Goal: Transaction & Acquisition: Book appointment/travel/reservation

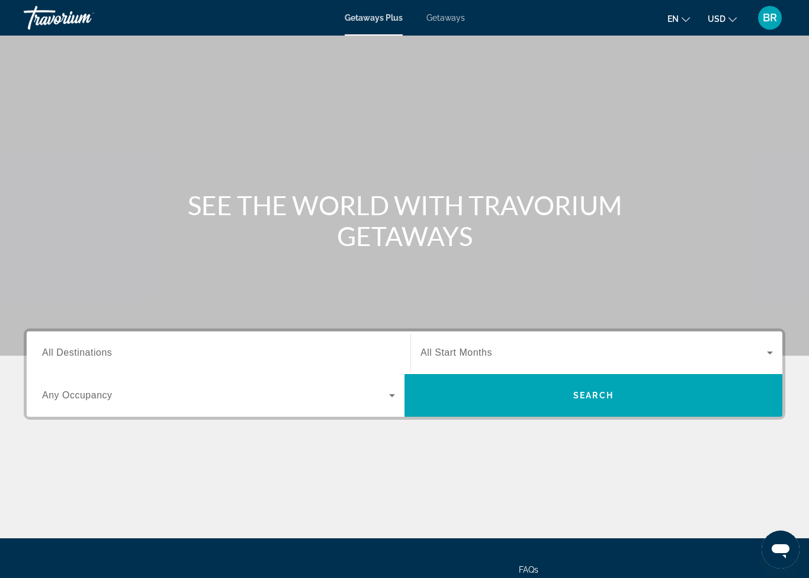
click at [96, 351] on span "All Destinations" at bounding box center [77, 352] width 70 height 10
click at [96, 351] on input "Destination All Destinations" at bounding box center [218, 353] width 353 height 14
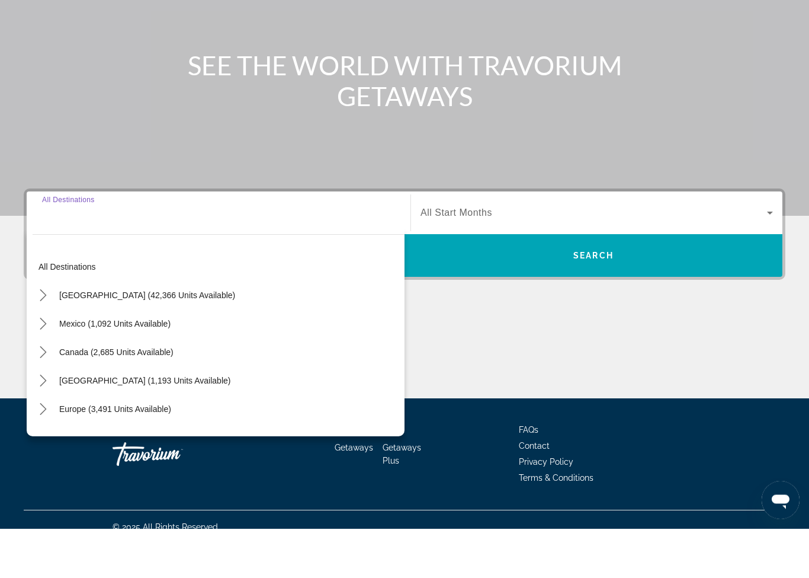
scroll to position [105, 0]
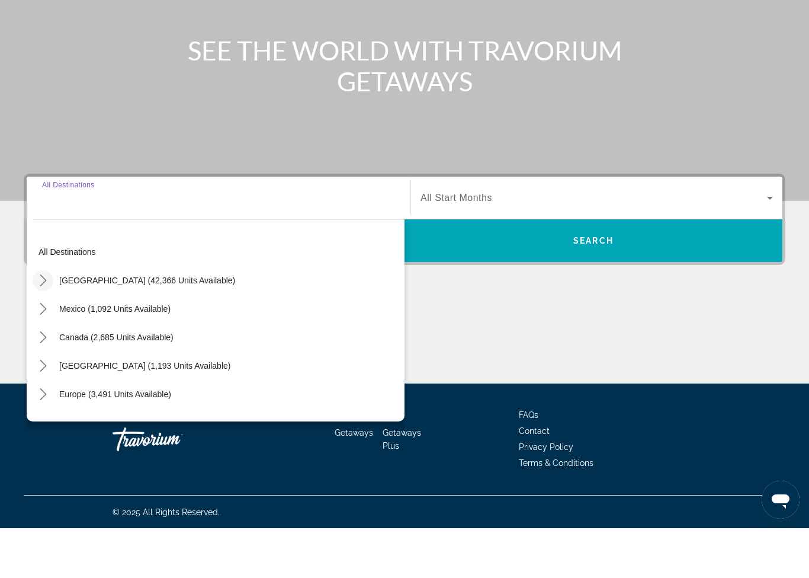
click at [44, 320] on mat-icon "Toggle United States (42,366 units available) submenu" at bounding box center [43, 330] width 21 height 21
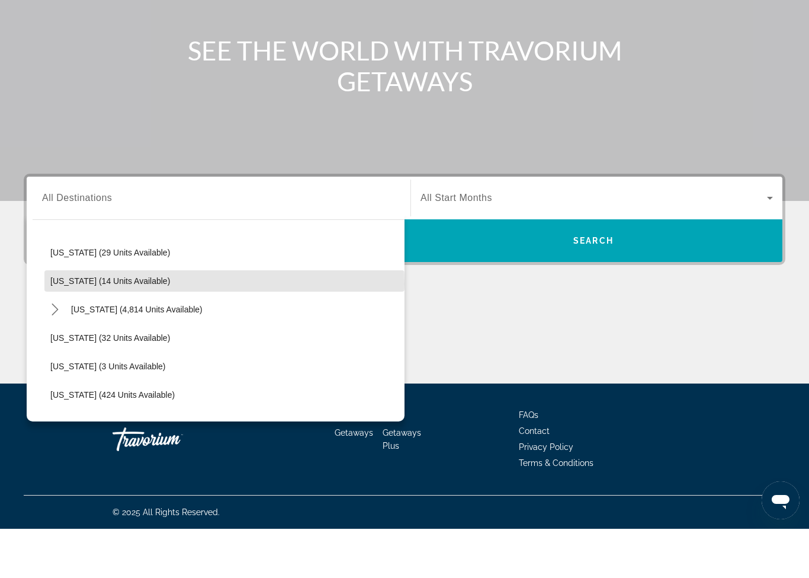
scroll to position [187, 0]
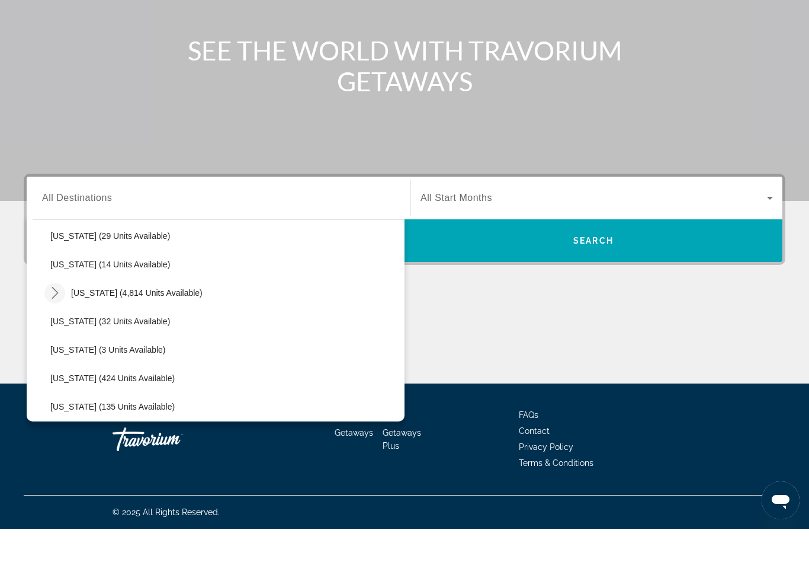
click at [56, 336] on icon "Toggle Florida (4,814 units available) submenu" at bounding box center [55, 342] width 7 height 12
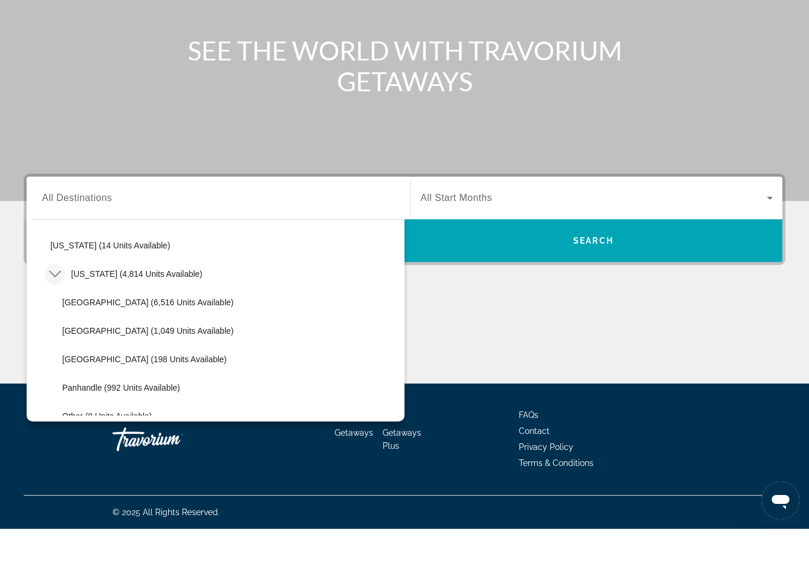
scroll to position [205, 0]
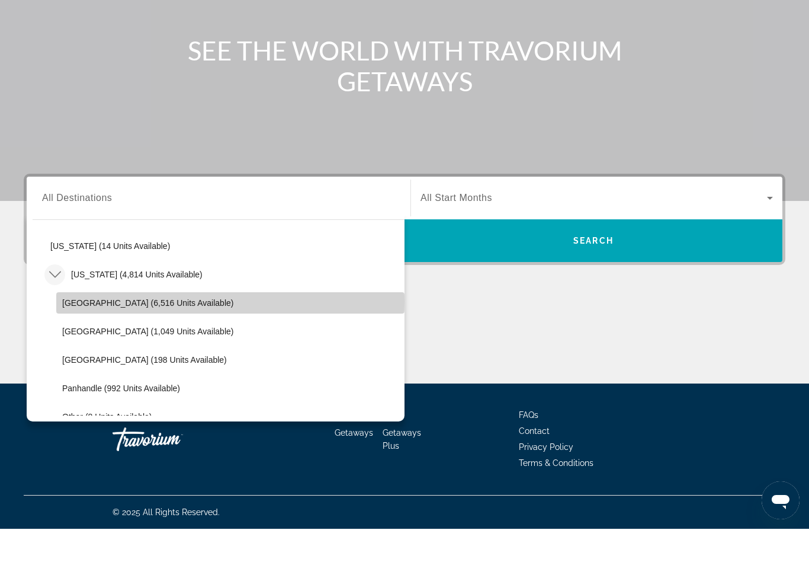
click at [79, 347] on span "Orlando & Disney Area (6,516 units available)" at bounding box center [147, 351] width 171 height 9
type input "**********"
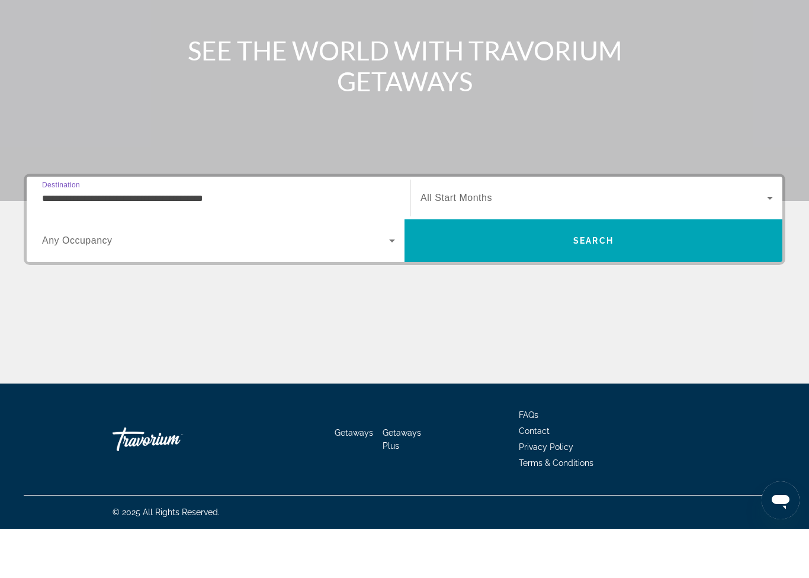
click at [65, 283] on span "Search widget" at bounding box center [215, 290] width 347 height 14
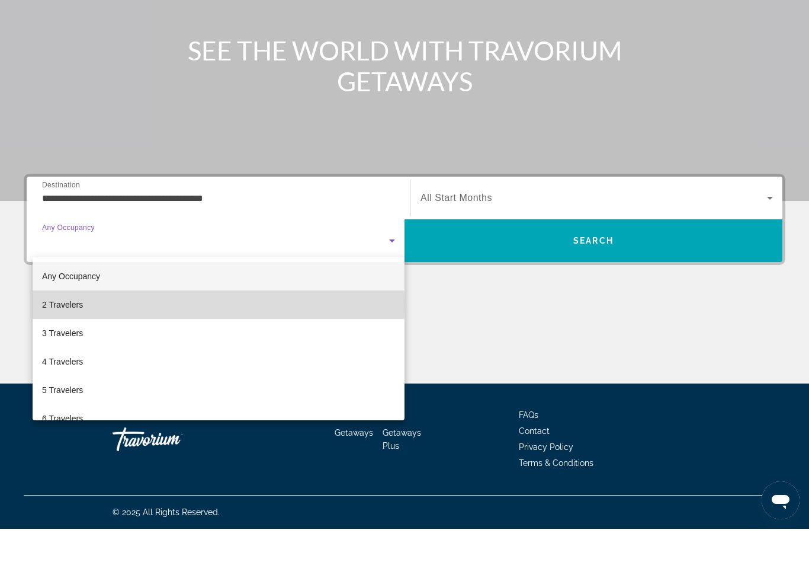
click at [47, 347] on span "2 Travelers" at bounding box center [62, 354] width 41 height 14
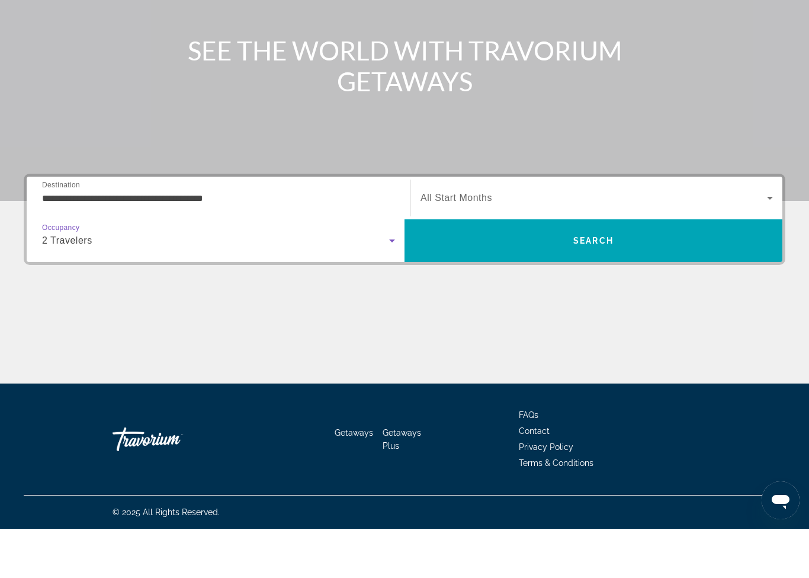
click at [466, 242] on span "All Start Months" at bounding box center [457, 247] width 72 height 10
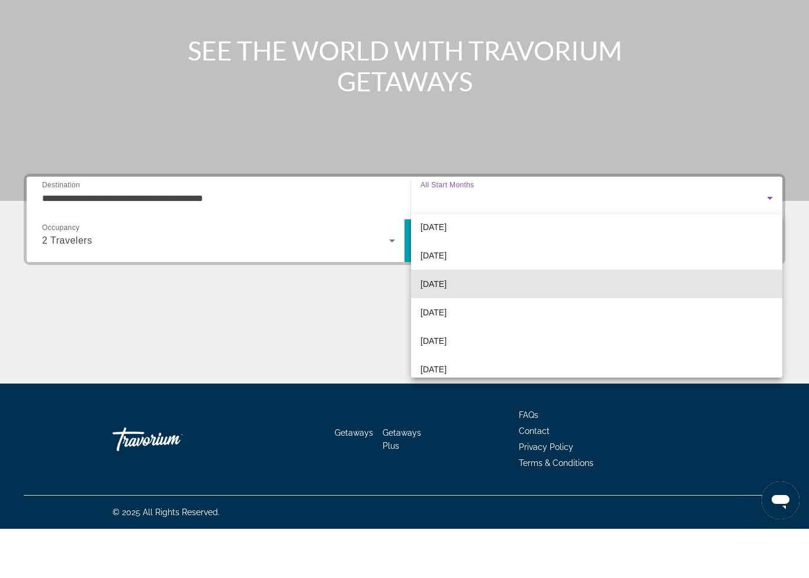
scroll to position [62, 0]
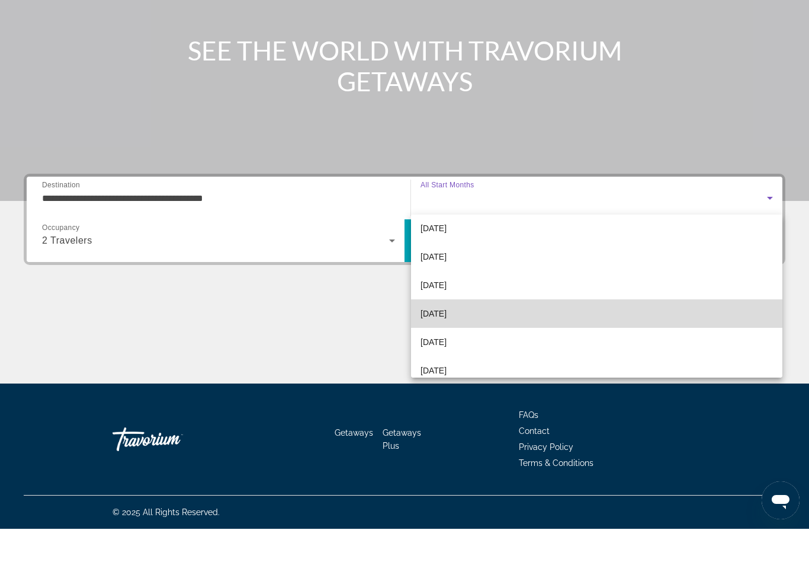
click at [429, 355] on span "February 2026" at bounding box center [434, 362] width 26 height 14
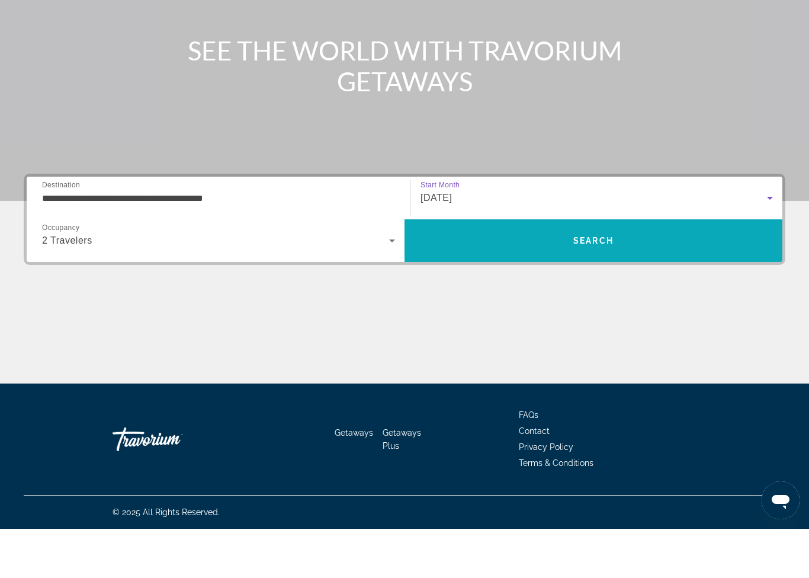
click at [467, 276] on span "Search" at bounding box center [594, 290] width 378 height 28
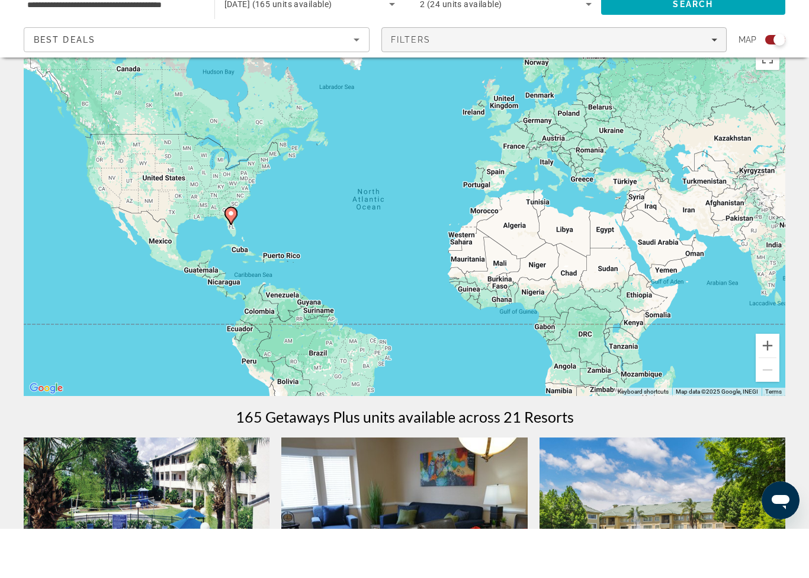
click at [398, 84] on span "Filters" at bounding box center [411, 88] width 40 height 9
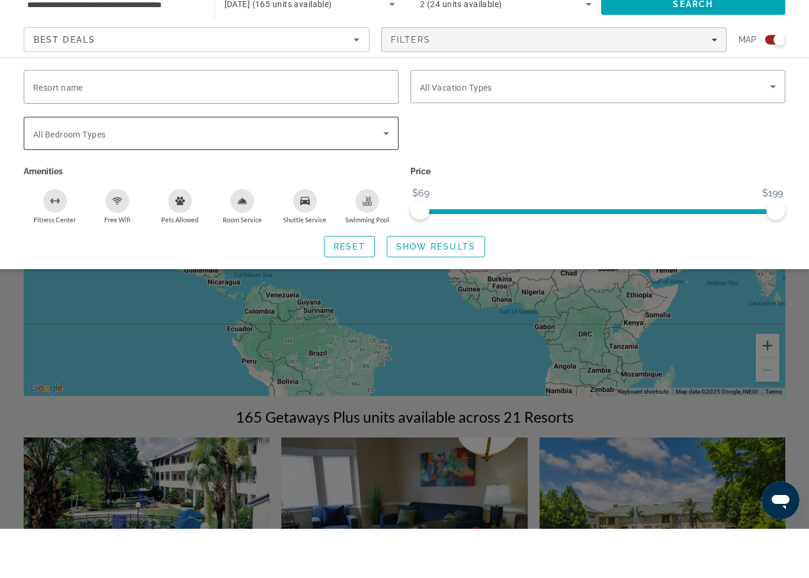
click at [39, 179] on span "All Bedroom Types" at bounding box center [69, 183] width 72 height 9
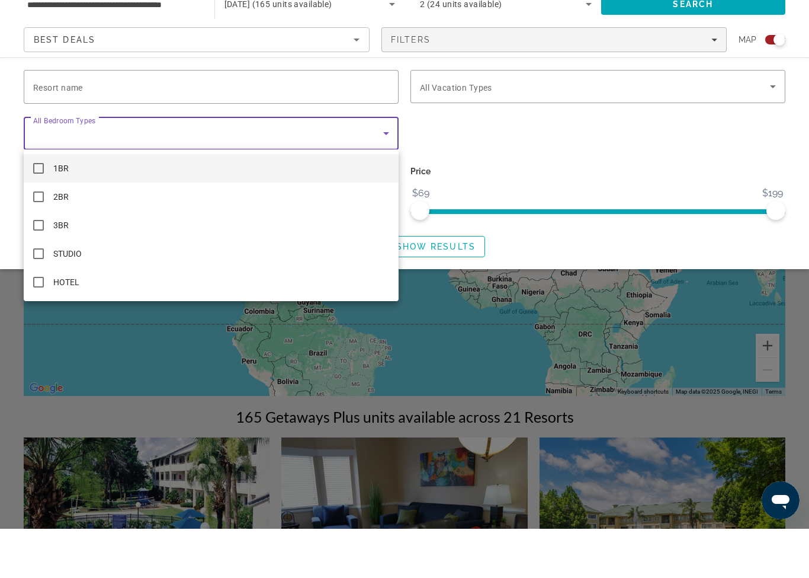
click at [445, 92] on div at bounding box center [404, 289] width 809 height 578
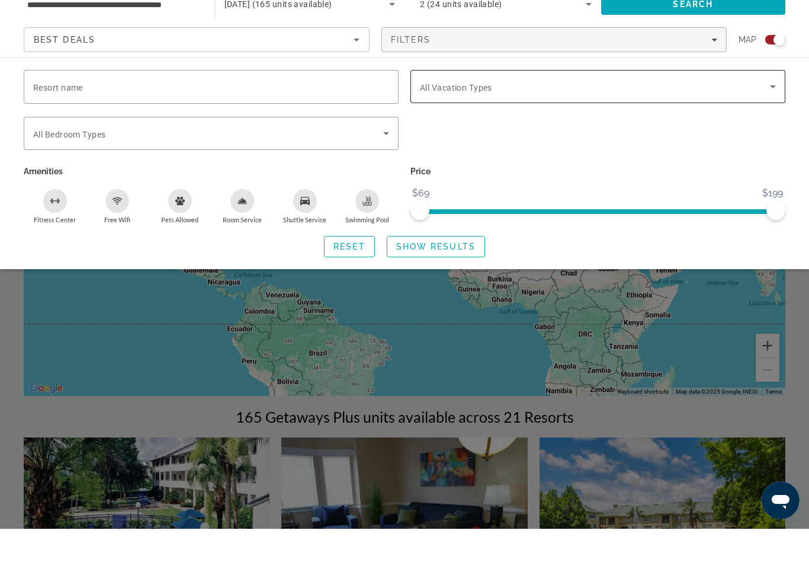
click at [424, 119] on div "Vacation Types All Vacation Types" at bounding box center [598, 135] width 356 height 33
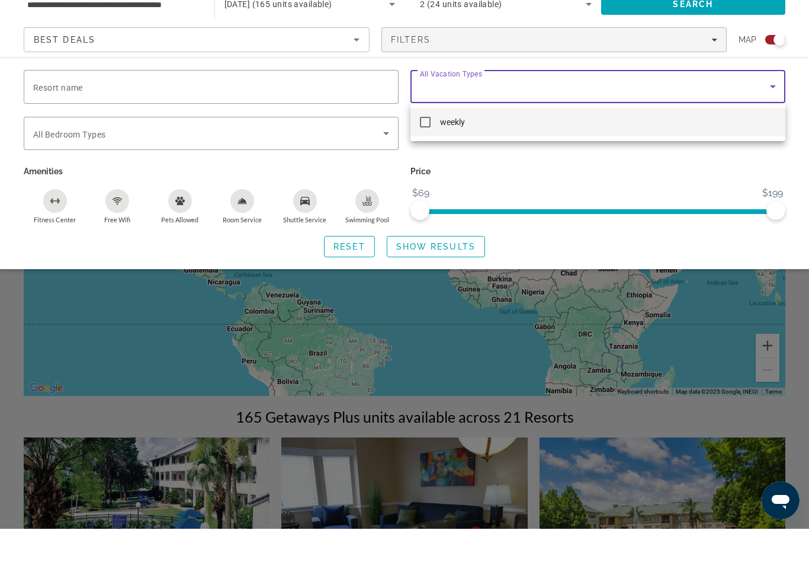
click at [419, 89] on div at bounding box center [404, 289] width 809 height 578
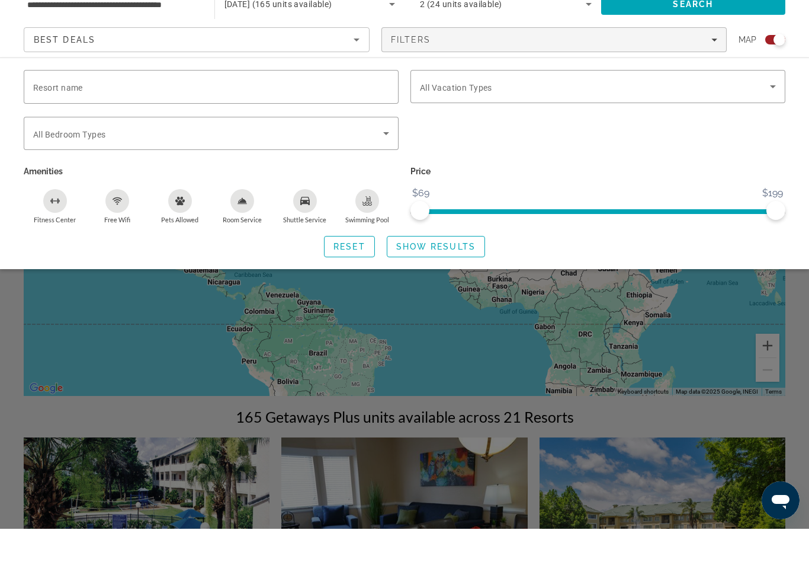
click at [391, 84] on span "Filters" at bounding box center [411, 88] width 40 height 9
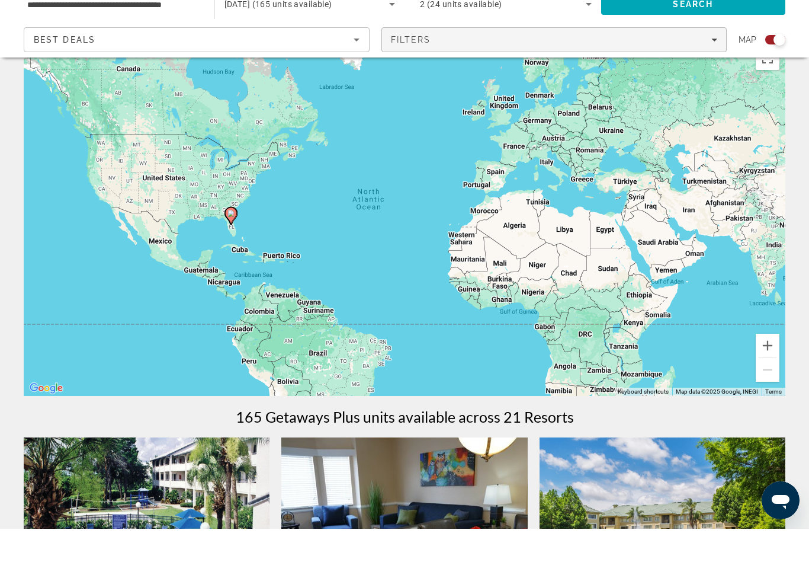
click at [417, 84] on span "Filters" at bounding box center [411, 88] width 40 height 9
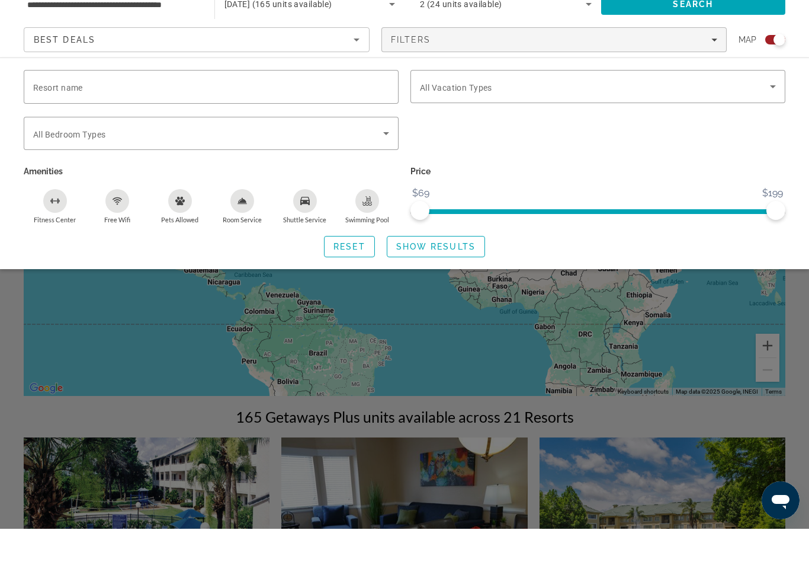
click at [368, 238] on div "Swimming Pool" at bounding box center [367, 250] width 24 height 24
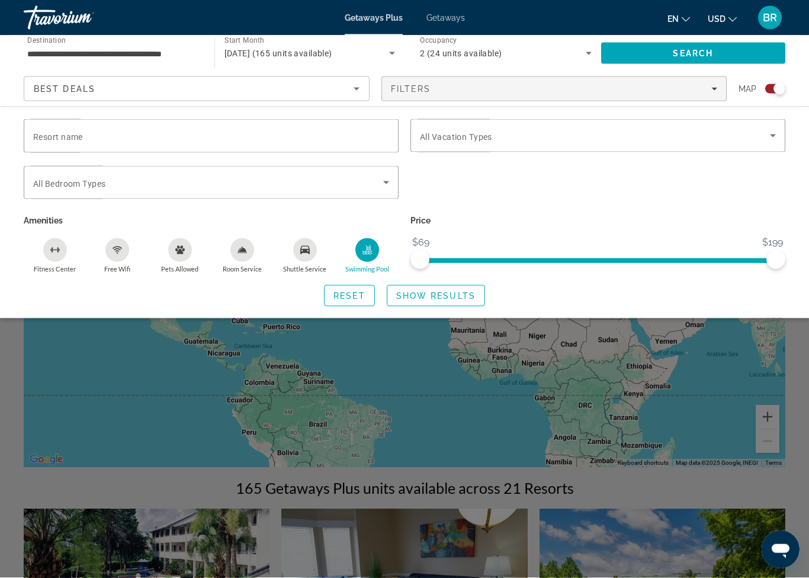
scroll to position [0, 0]
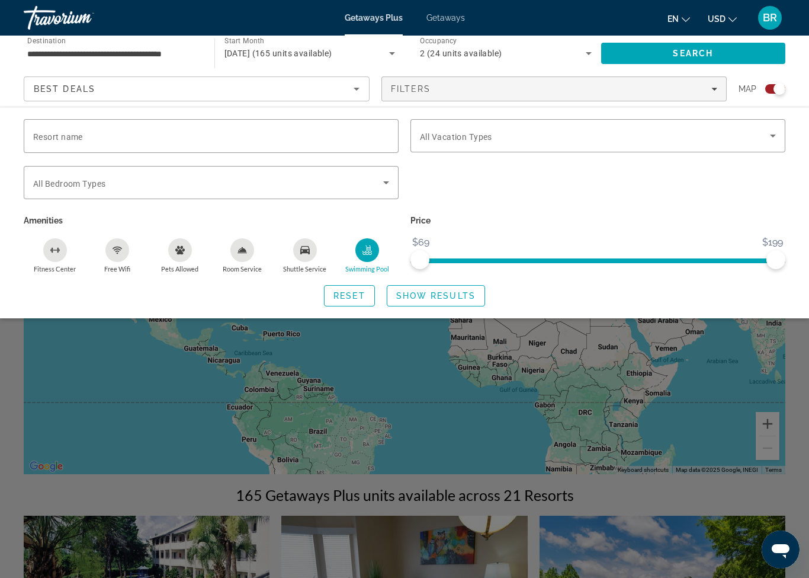
click at [69, 89] on span "Best Deals" at bounding box center [65, 88] width 62 height 9
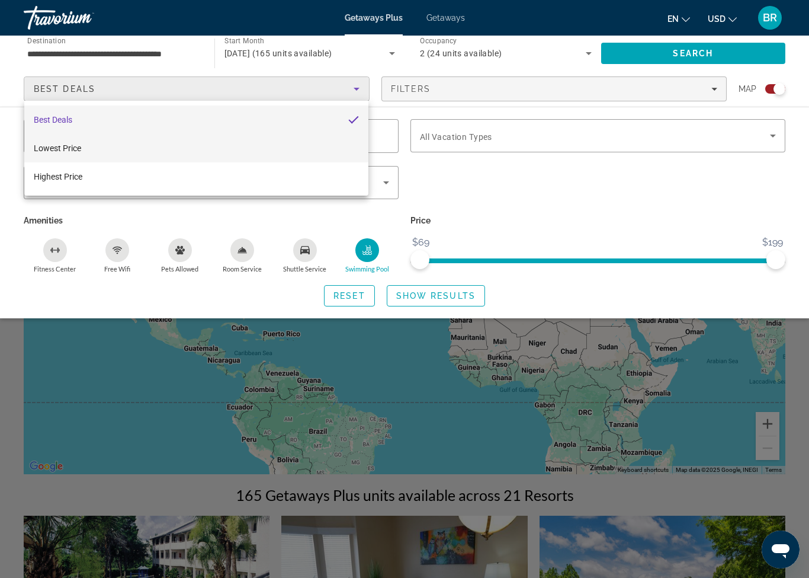
click at [40, 149] on span "Lowest Price" at bounding box center [57, 147] width 47 height 9
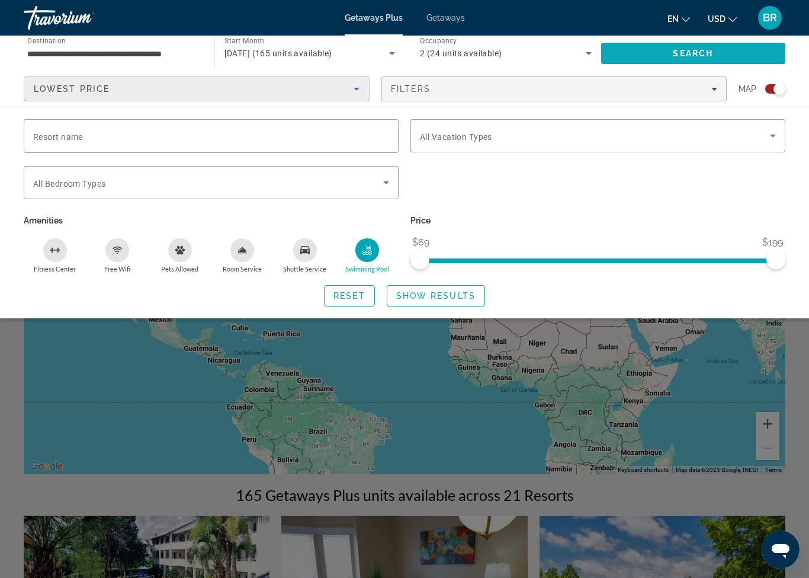
click at [642, 53] on span "Search" at bounding box center [693, 53] width 185 height 28
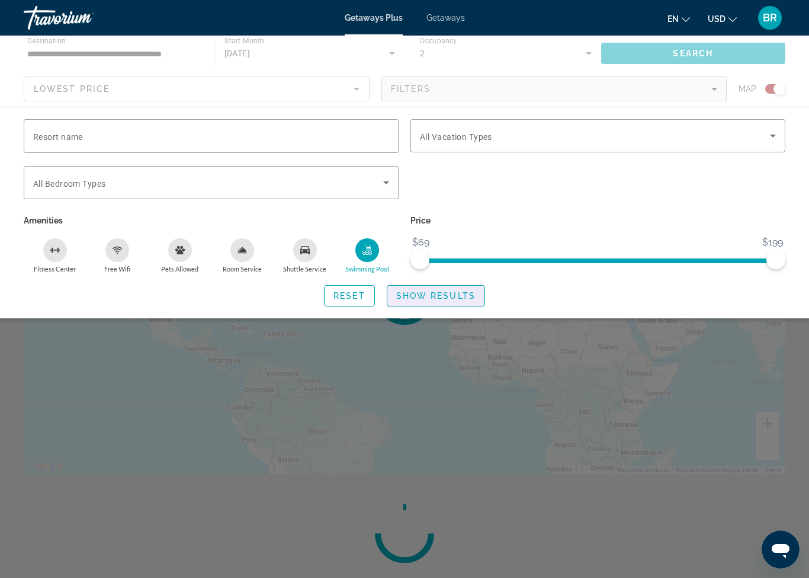
click at [408, 294] on span "Show Results" at bounding box center [435, 295] width 79 height 9
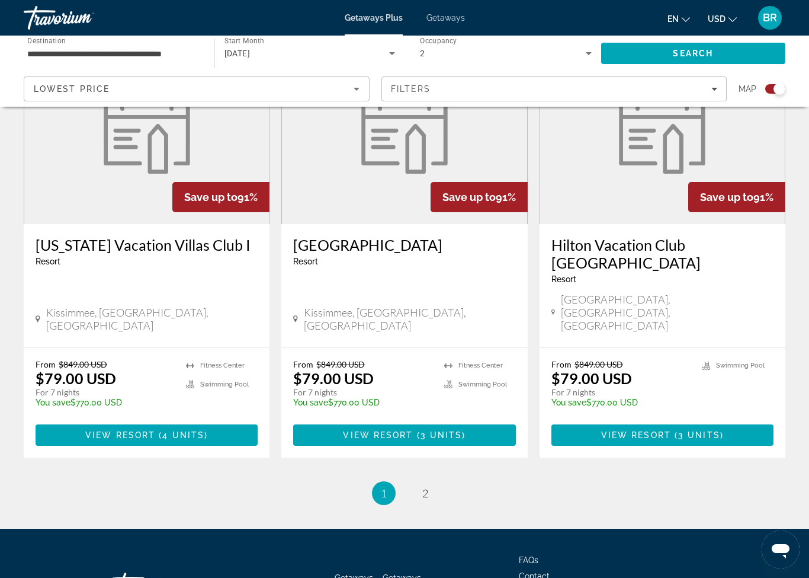
scroll to position [1817, 0]
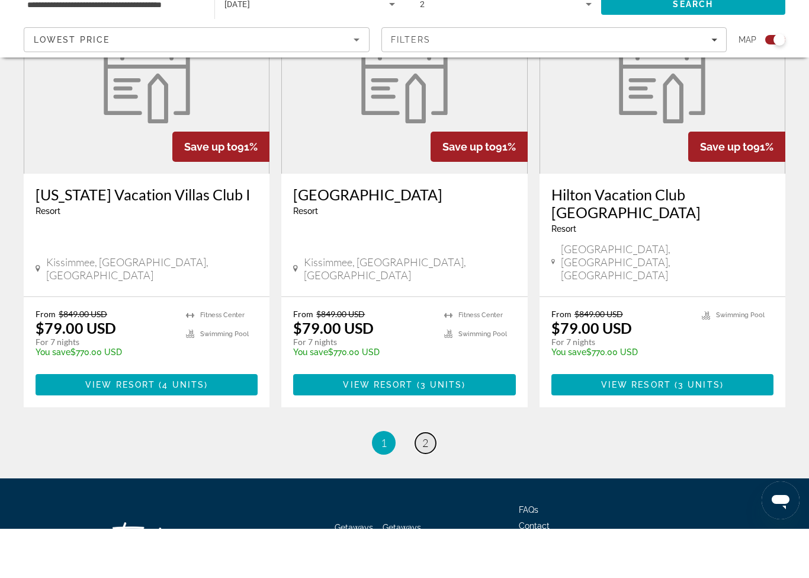
click at [424, 485] on span "2" at bounding box center [425, 491] width 6 height 13
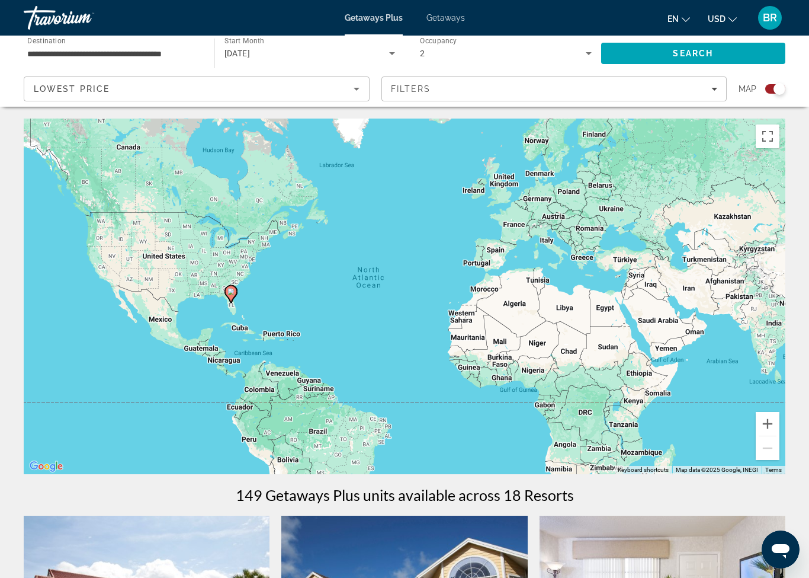
click at [428, 21] on span "Getaways" at bounding box center [446, 17] width 39 height 9
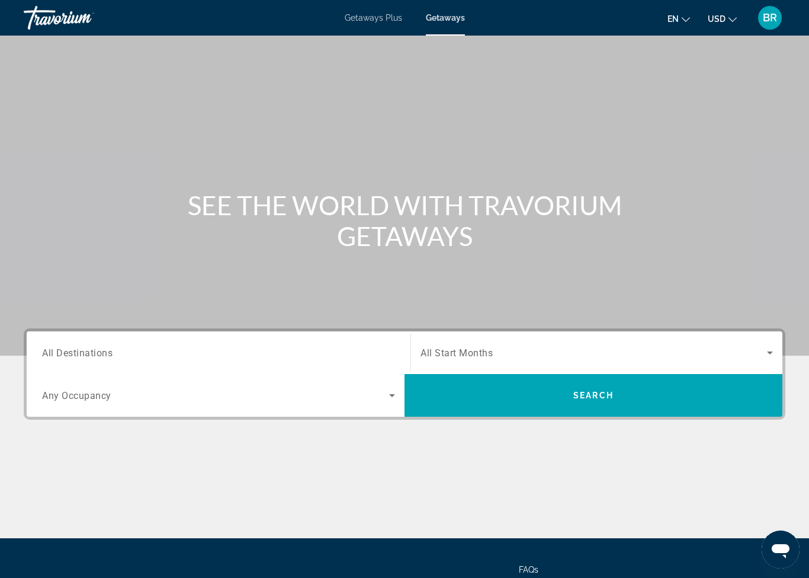
click at [79, 358] on div "Destination All Destinations" at bounding box center [218, 353] width 353 height 34
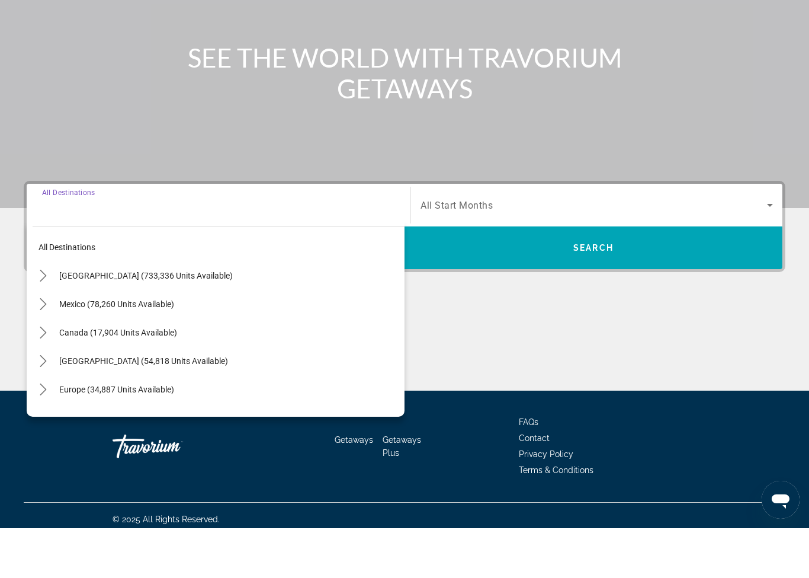
scroll to position [105, 0]
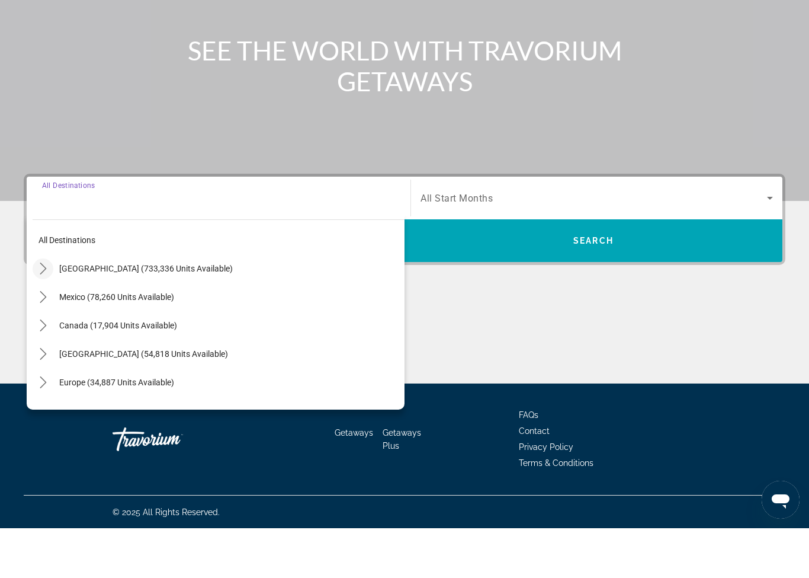
click at [47, 312] on icon "Toggle United States (733,336 units available) submenu" at bounding box center [43, 318] width 12 height 12
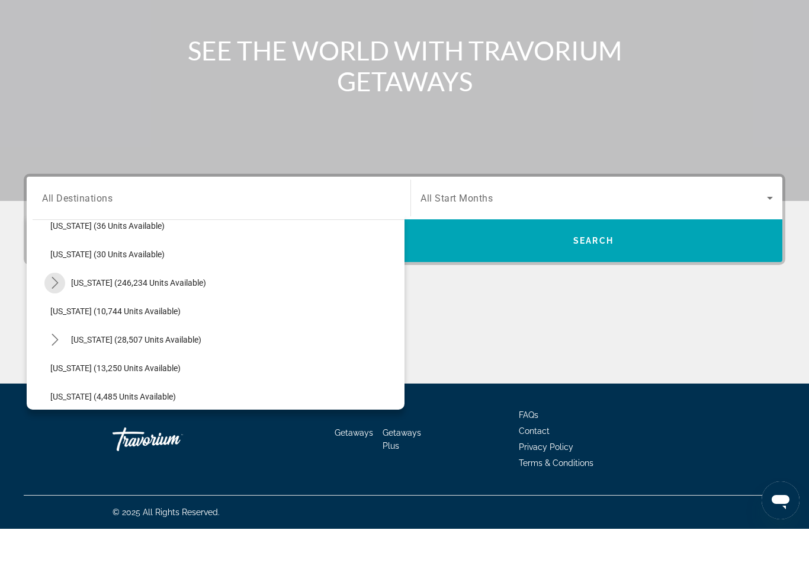
scroll to position [197, 0]
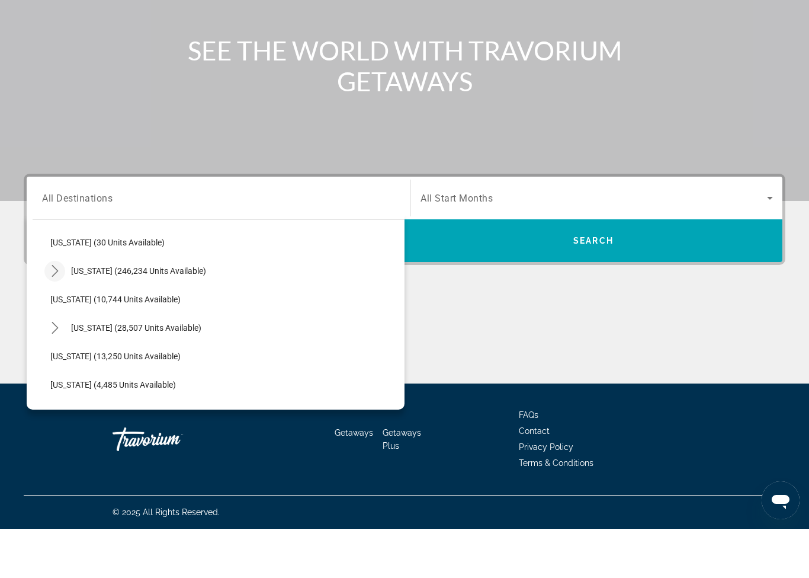
click at [55, 314] on icon "Toggle Florida (246,234 units available) submenu" at bounding box center [55, 320] width 7 height 12
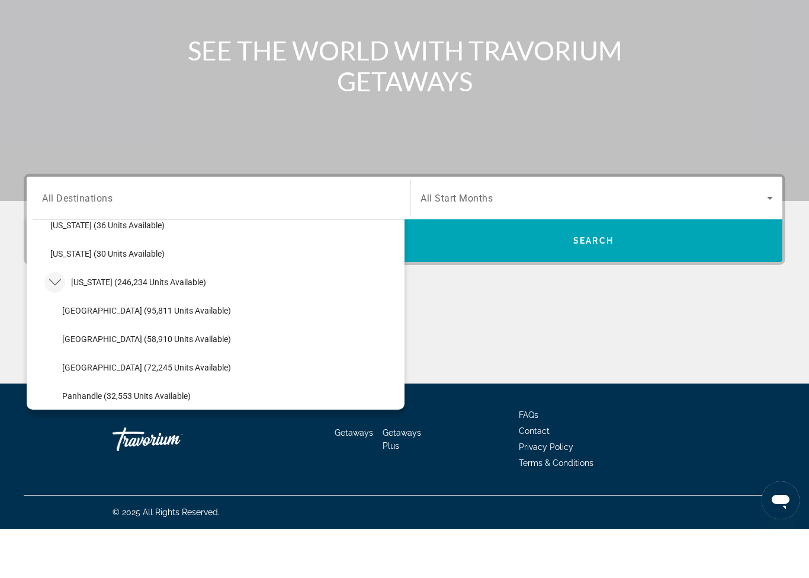
scroll to position [188, 0]
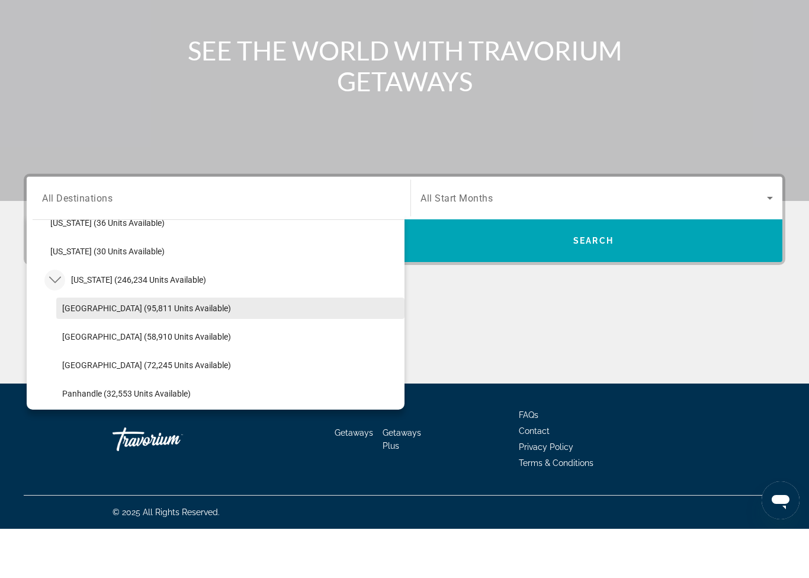
click at [74, 353] on span "Orlando & Disney Area (95,811 units available)" at bounding box center [146, 357] width 169 height 9
type input "**********"
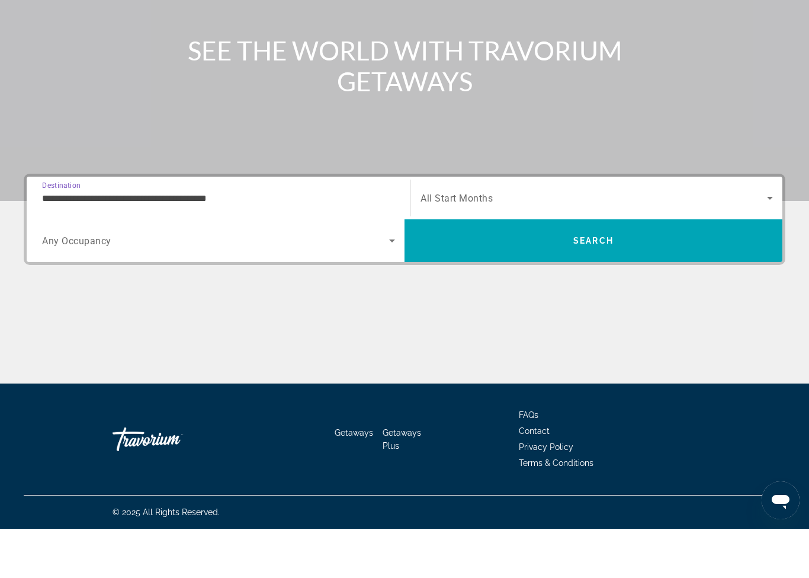
click at [432, 242] on span "All Start Months" at bounding box center [457, 247] width 72 height 11
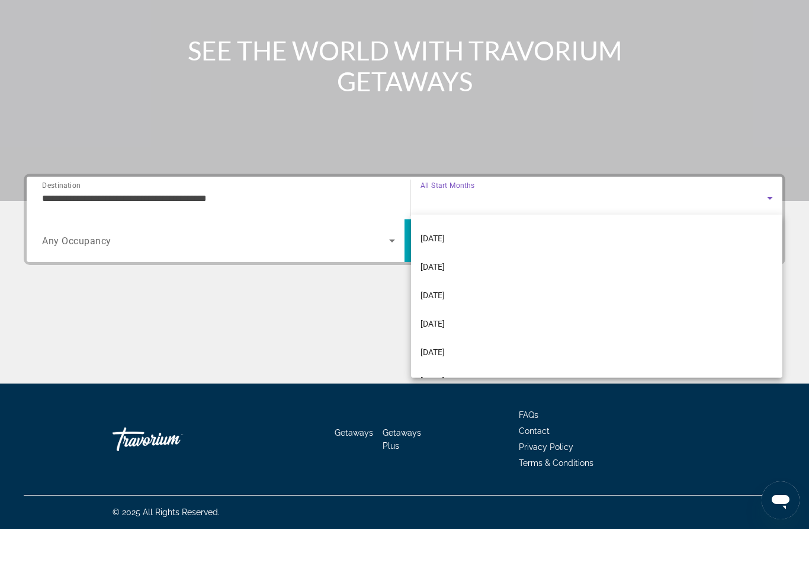
scroll to position [111, 0]
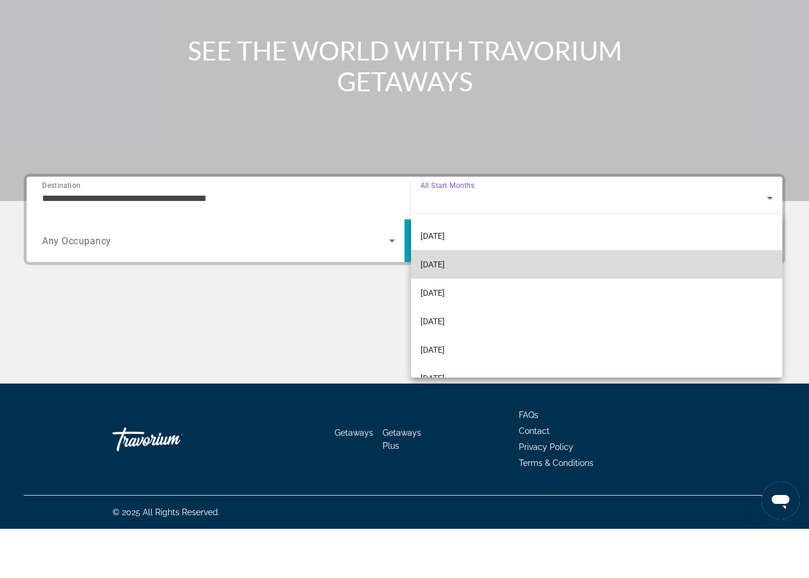
click at [428, 306] on span "February 2026" at bounding box center [433, 313] width 24 height 14
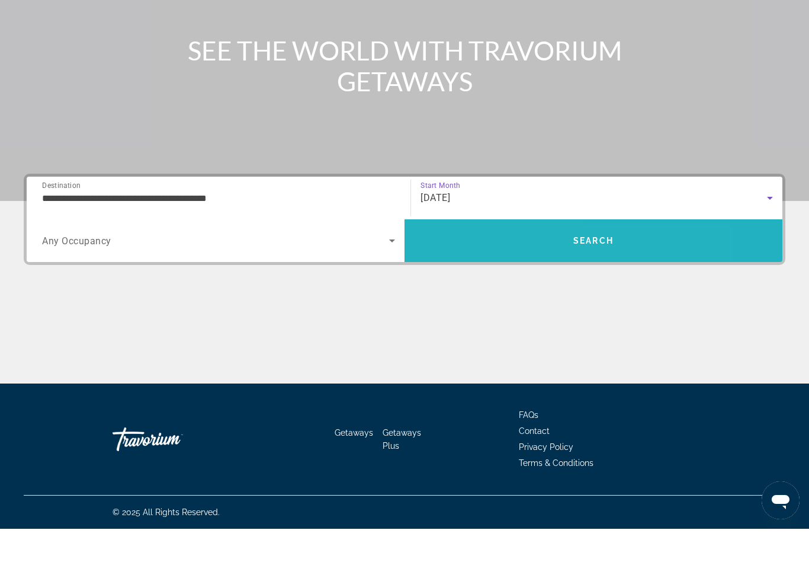
click at [457, 276] on span "Search" at bounding box center [594, 290] width 378 height 28
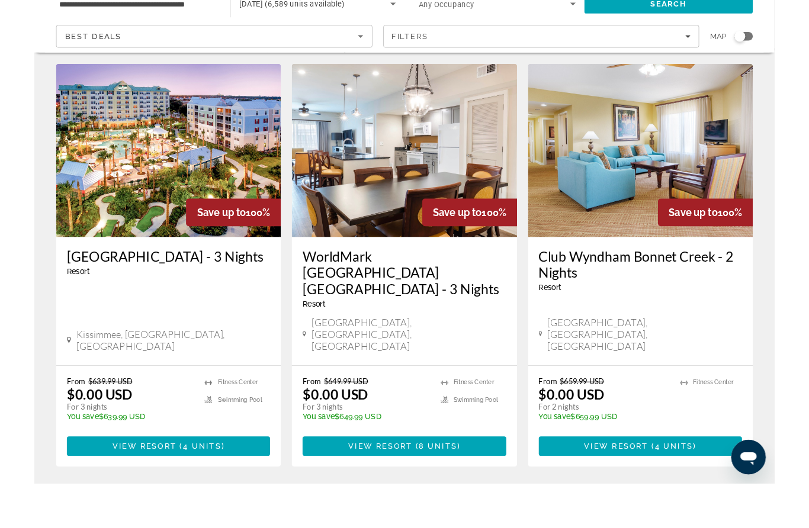
scroll to position [78, 0]
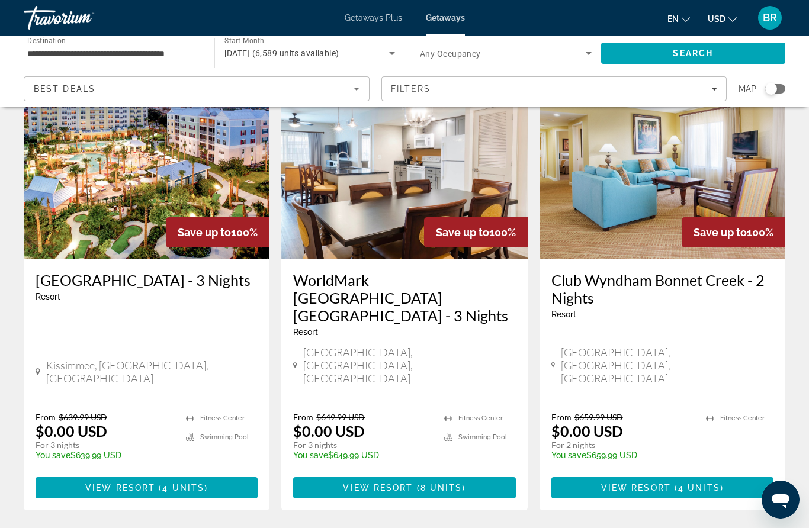
click at [129, 94] on div "Best Deals" at bounding box center [194, 89] width 320 height 14
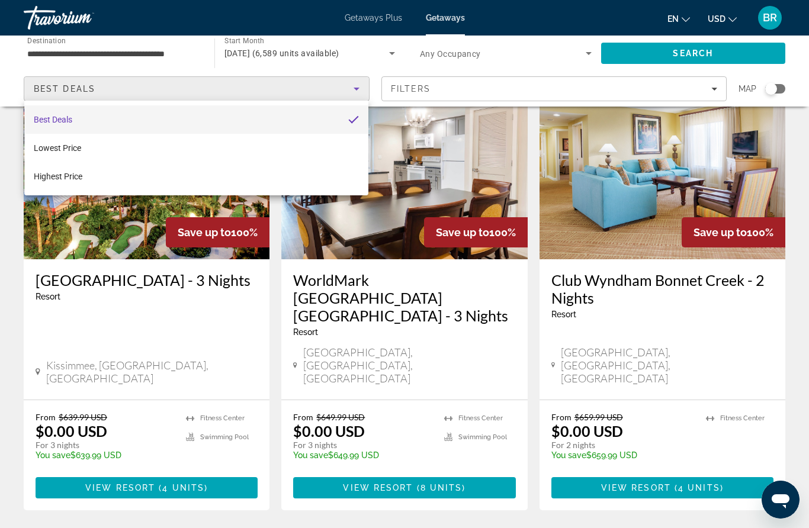
click at [110, 88] on div at bounding box center [404, 264] width 809 height 528
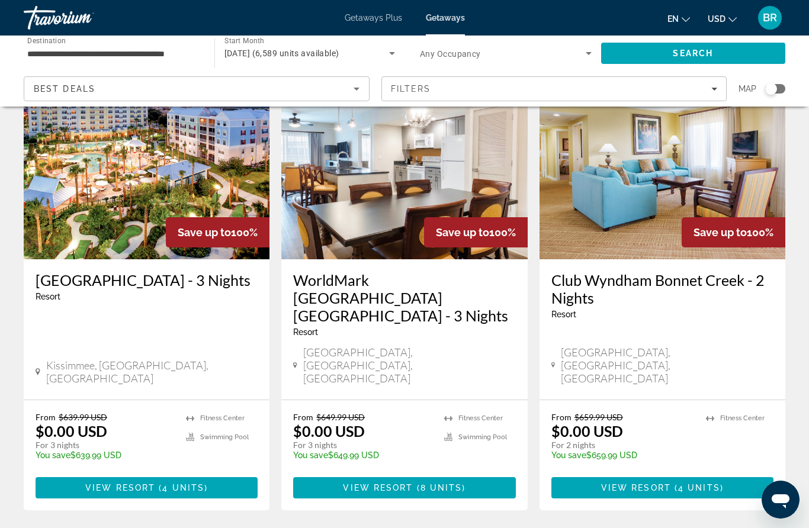
click at [81, 88] on span "Best Deals" at bounding box center [65, 88] width 62 height 9
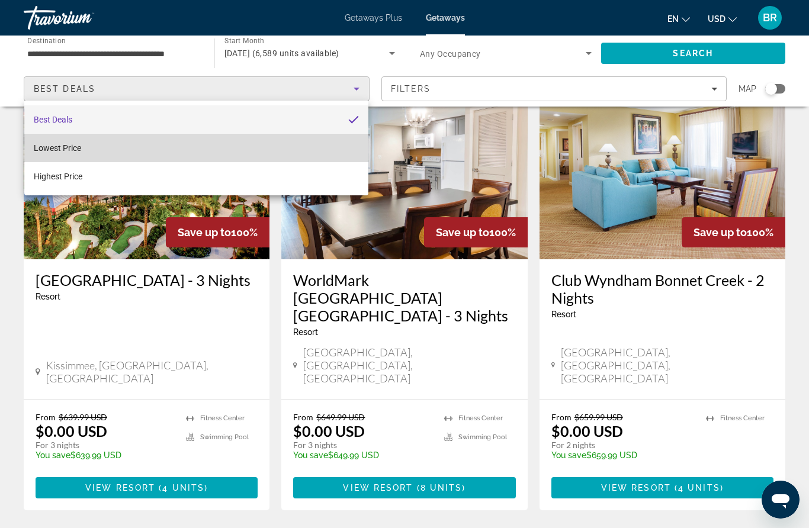
click at [50, 148] on span "Lowest Price" at bounding box center [57, 147] width 47 height 9
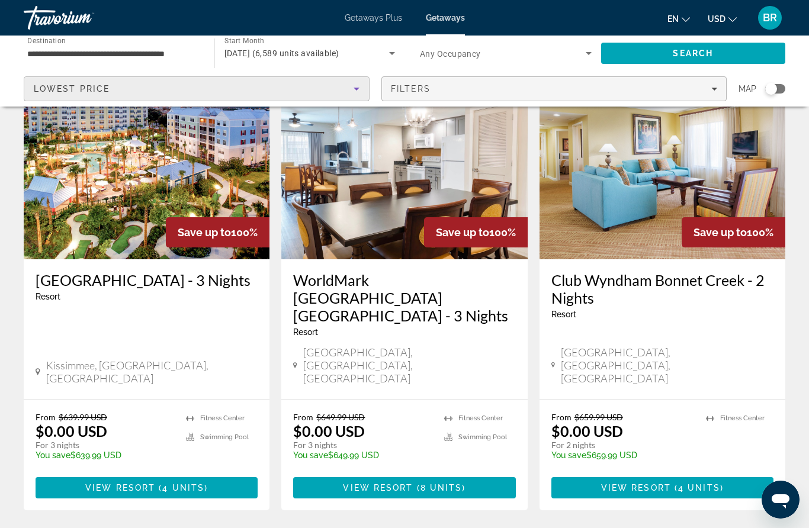
click at [409, 89] on span "Filters" at bounding box center [411, 88] width 40 height 9
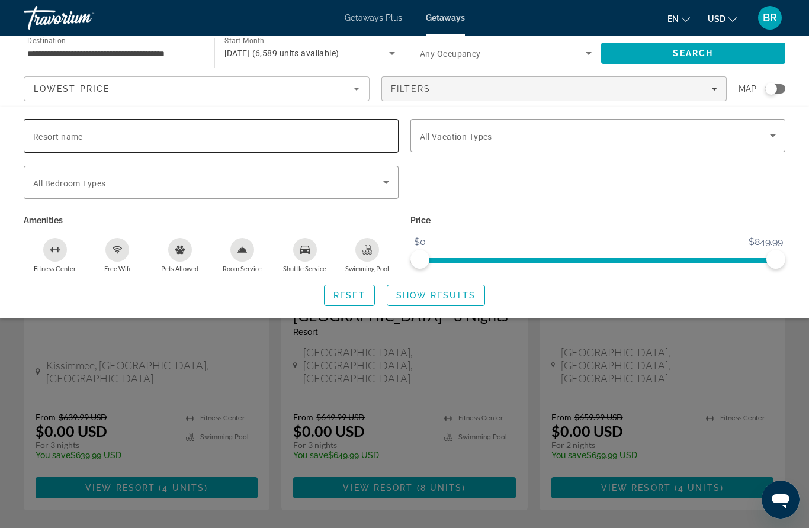
click at [44, 137] on span "Resort name" at bounding box center [58, 136] width 50 height 9
click at [44, 137] on input "Resort name" at bounding box center [211, 136] width 356 height 14
type input "**********"
click at [396, 293] on span "Show Results" at bounding box center [435, 295] width 79 height 9
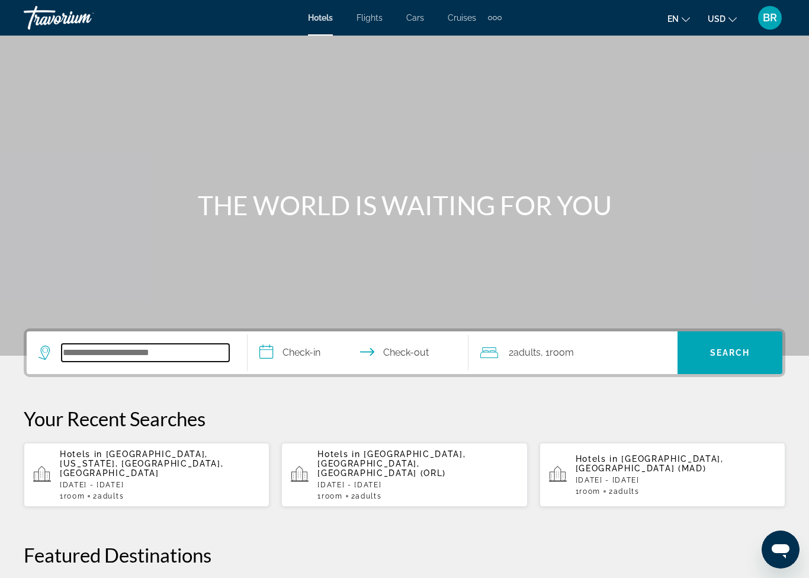
click at [76, 353] on input "Search hotel destination" at bounding box center [146, 353] width 168 height 18
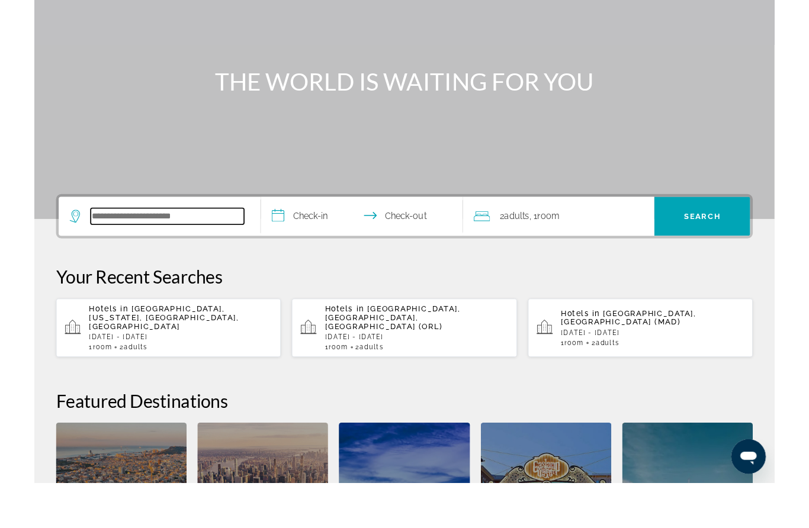
scroll to position [240, 0]
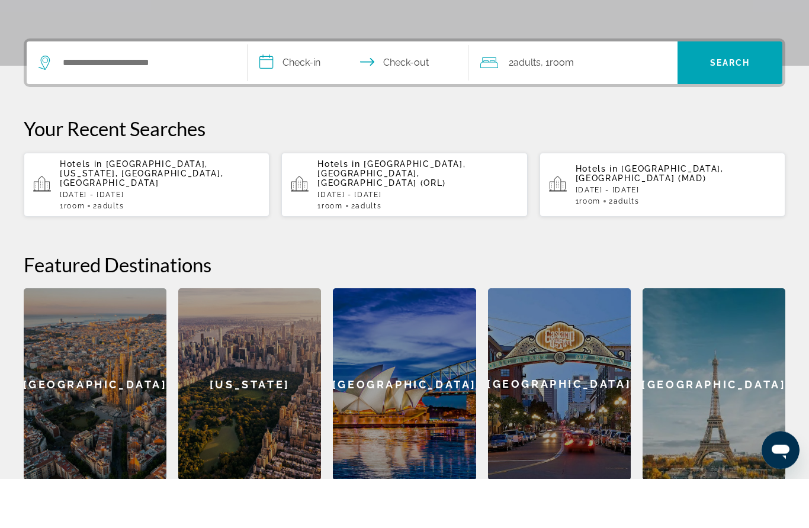
click at [289, 91] on input "**********" at bounding box center [361, 114] width 226 height 46
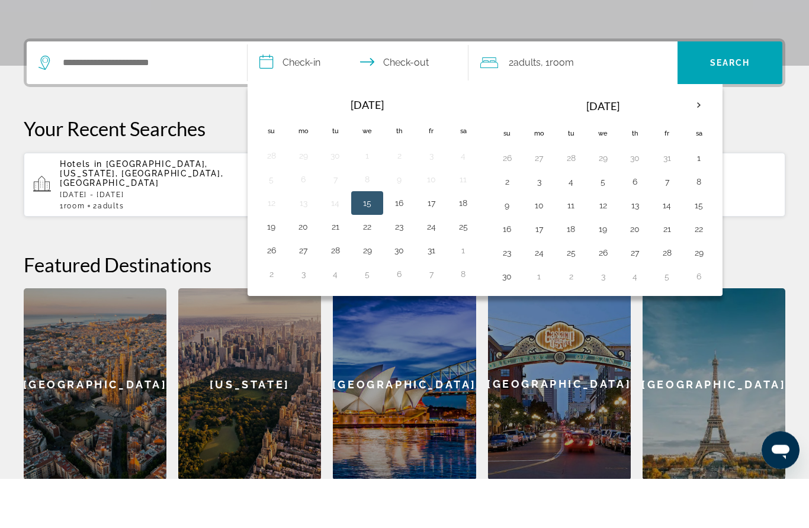
scroll to position [290, 0]
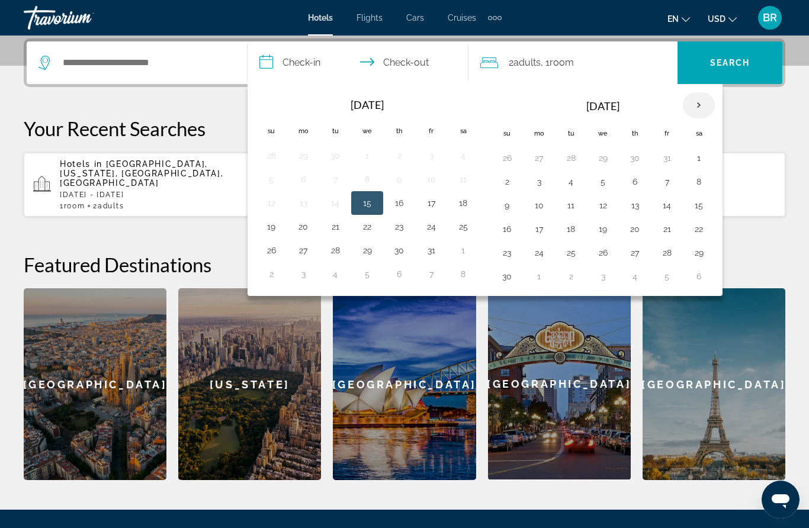
click at [700, 95] on th "Next month" at bounding box center [699, 105] width 32 height 26
click at [711, 104] on th "Next month" at bounding box center [699, 105] width 32 height 26
click at [709, 101] on th "Next month" at bounding box center [699, 105] width 32 height 26
click at [697, 101] on th "Next month" at bounding box center [699, 105] width 32 height 26
click at [434, 255] on button "27" at bounding box center [431, 253] width 19 height 17
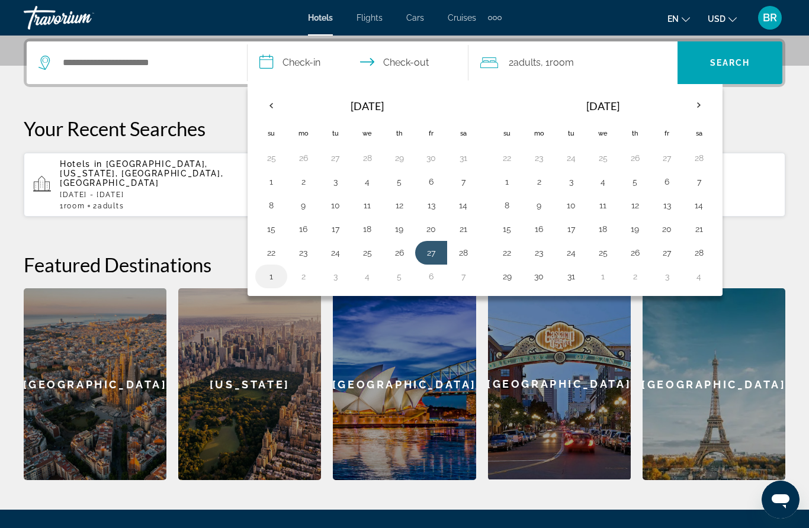
click at [271, 279] on button "1" at bounding box center [271, 276] width 19 height 17
type input "**********"
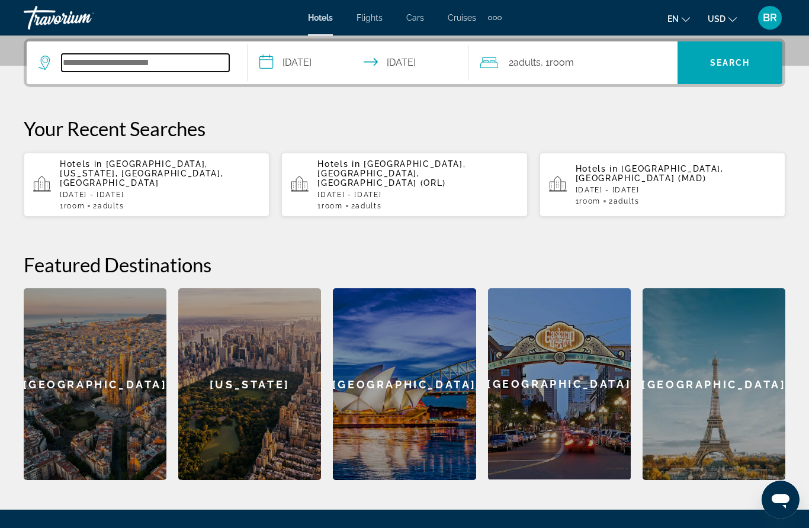
click at [129, 67] on input "Search hotel destination" at bounding box center [146, 63] width 168 height 18
click at [77, 59] on input "Search hotel destination" at bounding box center [146, 63] width 168 height 18
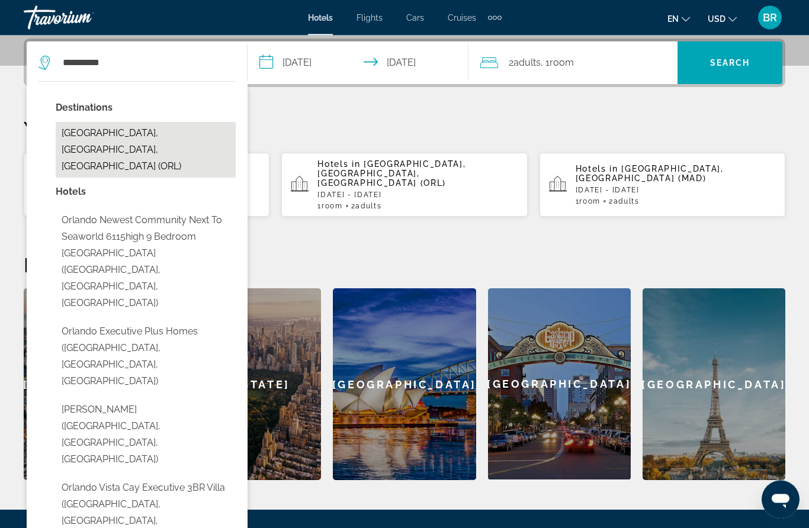
click at [72, 131] on button "Orlando, FL, United States (ORL)" at bounding box center [146, 151] width 180 height 56
type input "**********"
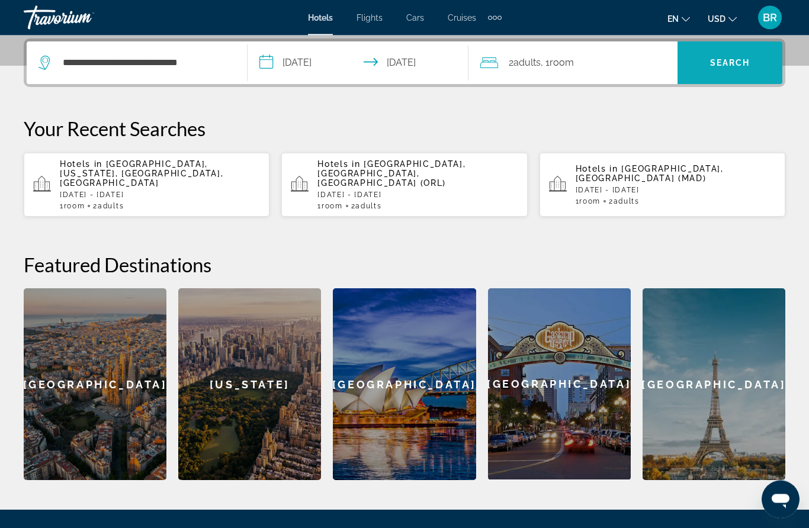
click at [706, 66] on span "Search" at bounding box center [730, 63] width 105 height 28
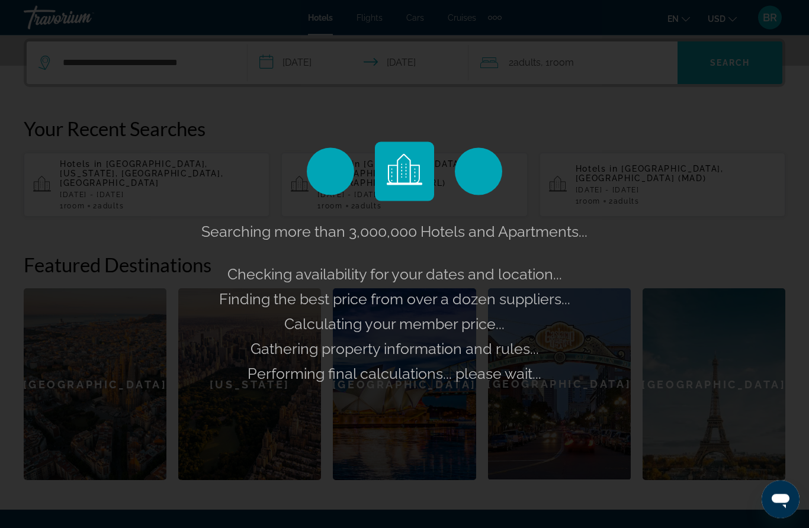
scroll to position [290, 0]
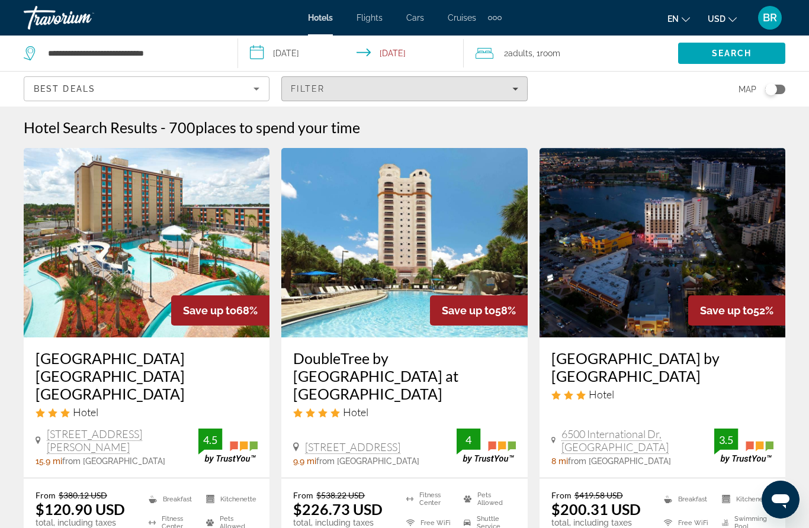
click at [354, 135] on span "places to spend your time" at bounding box center [278, 127] width 165 height 18
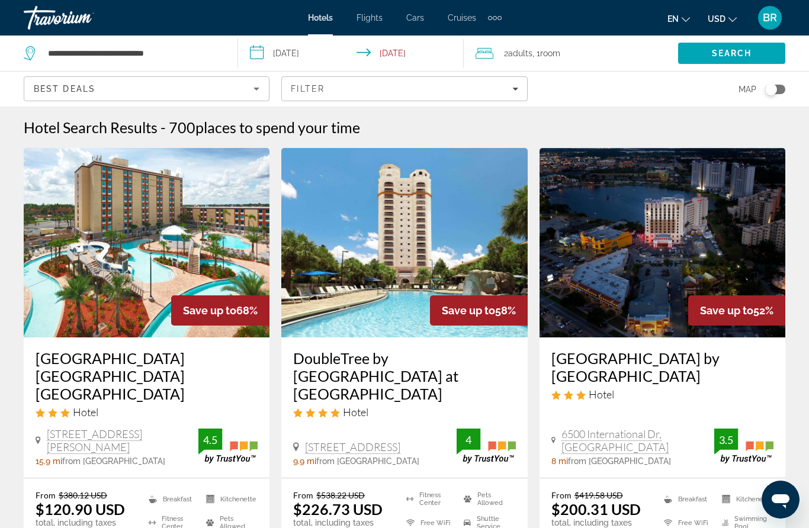
click at [253, 134] on span "places to spend your time" at bounding box center [278, 127] width 165 height 18
click at [257, 92] on icon "Sort by" at bounding box center [256, 89] width 14 height 14
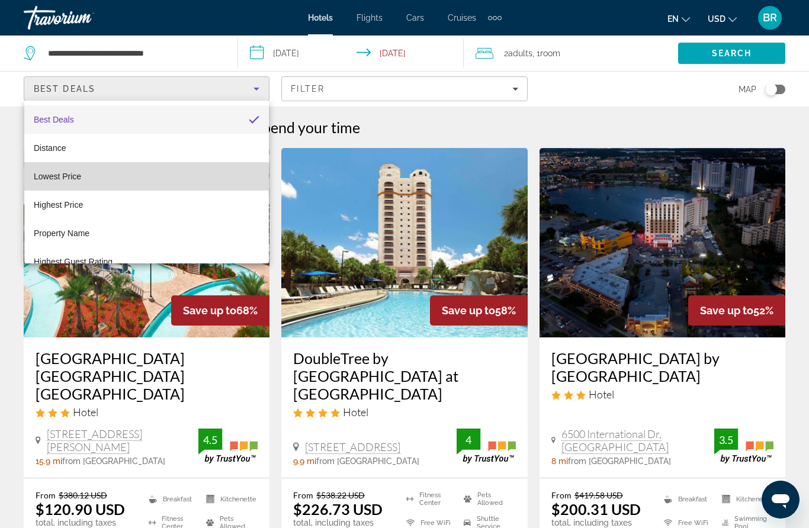
click at [52, 179] on span "Lowest Price" at bounding box center [57, 176] width 47 height 9
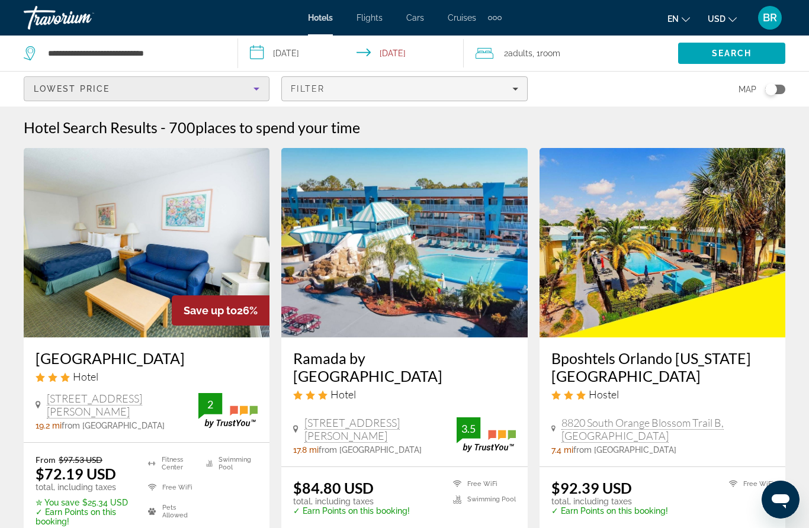
click at [383, 91] on div "Filter" at bounding box center [404, 88] width 227 height 9
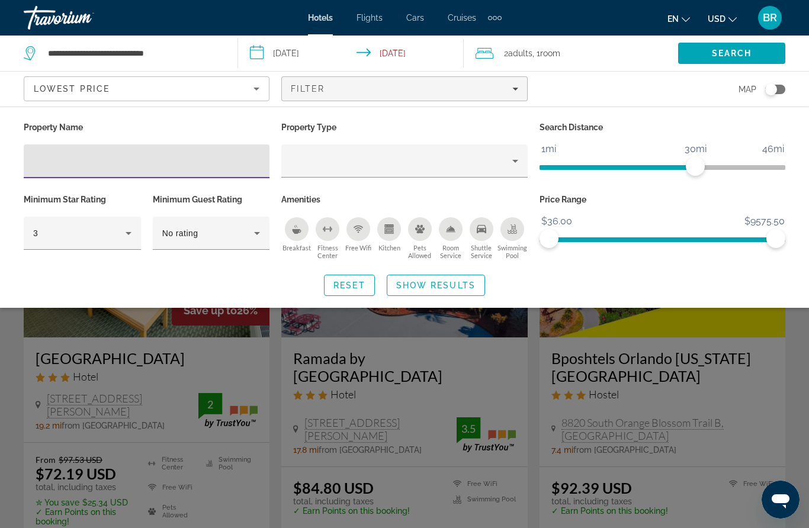
click at [292, 220] on div "Breakfast" at bounding box center [297, 229] width 24 height 24
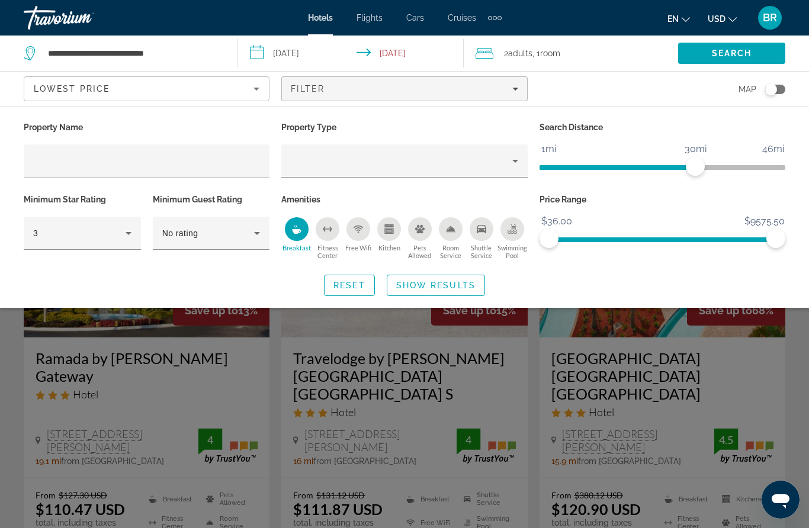
click at [514, 230] on icon "Swimming Pool" at bounding box center [512, 231] width 9 height 2
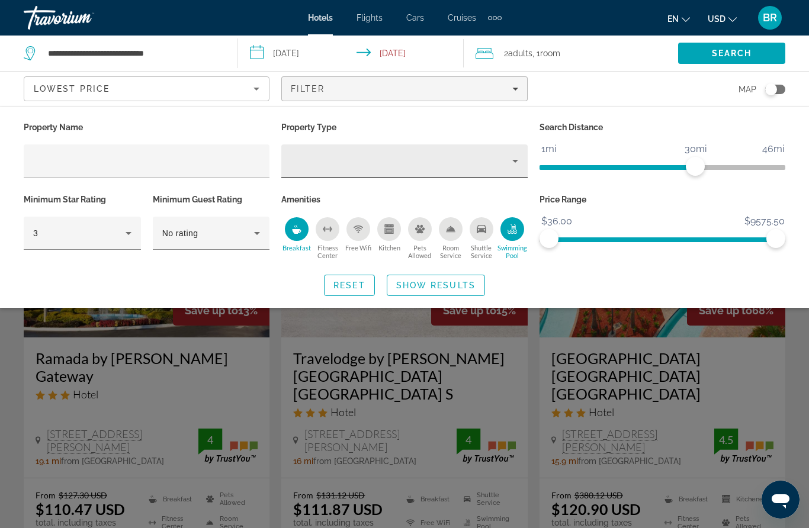
click at [517, 166] on icon "Property type" at bounding box center [515, 161] width 14 height 14
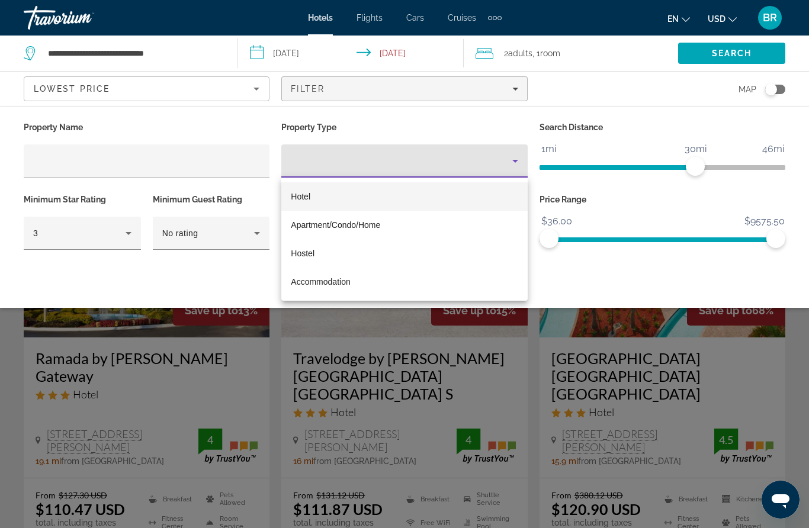
click at [515, 161] on div at bounding box center [404, 264] width 809 height 528
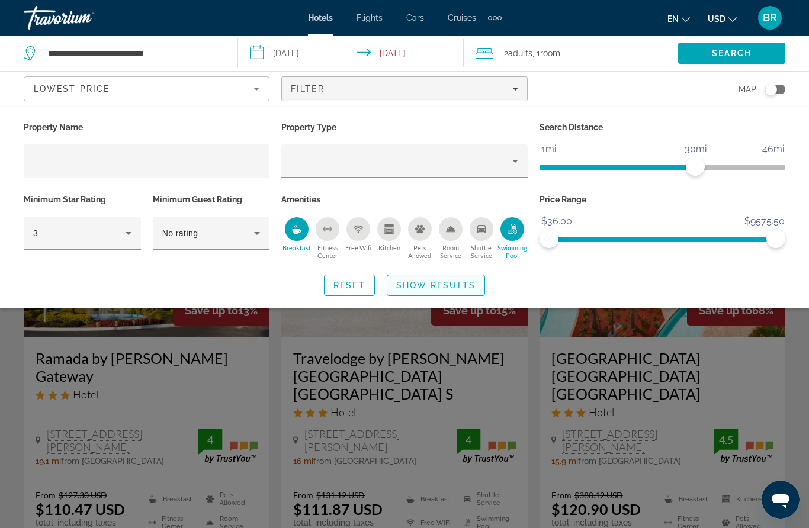
click at [417, 286] on span "Show Results" at bounding box center [435, 285] width 79 height 9
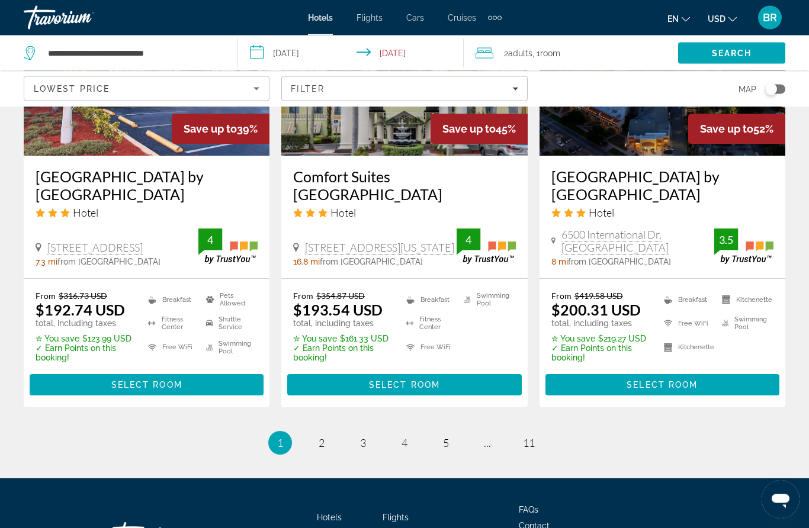
scroll to position [1640, 0]
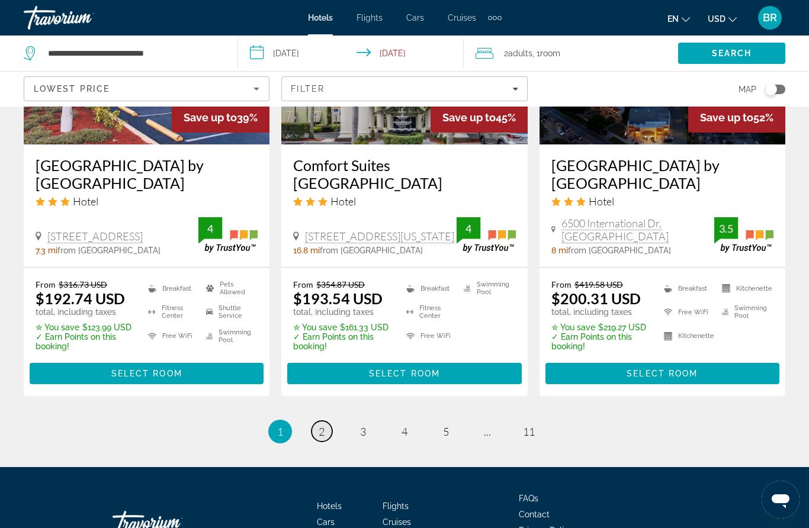
click at [319, 425] on span "2" at bounding box center [322, 431] width 6 height 13
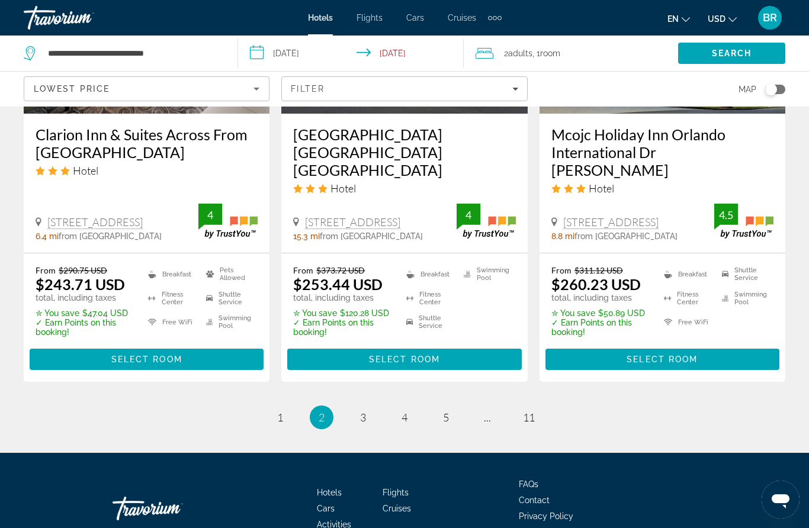
scroll to position [1636, 0]
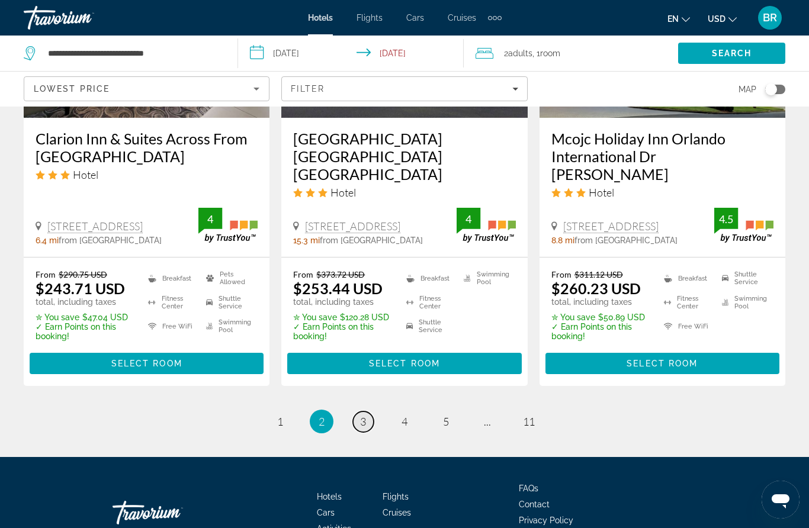
click at [358, 412] on link "page 3" at bounding box center [363, 422] width 21 height 21
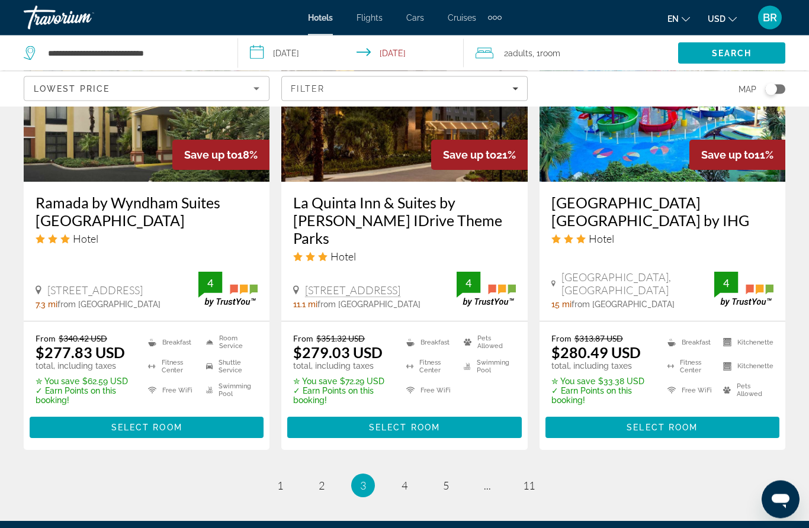
scroll to position [1639, 0]
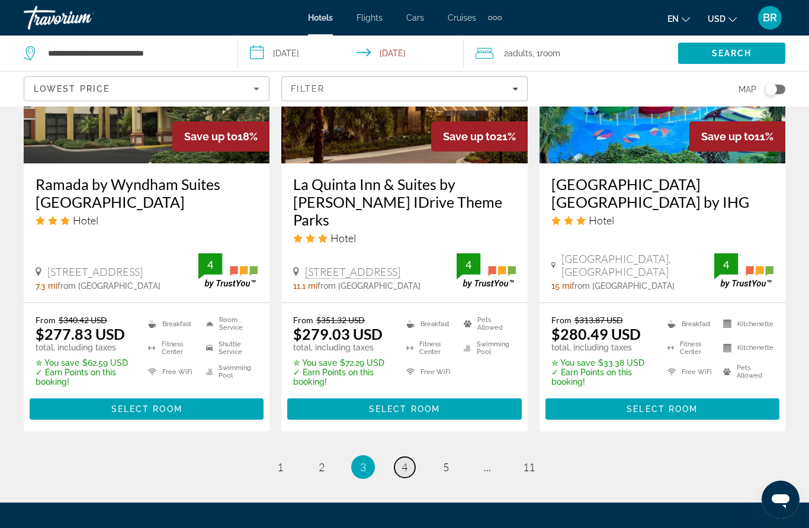
click at [405, 461] on span "4" at bounding box center [405, 467] width 6 height 13
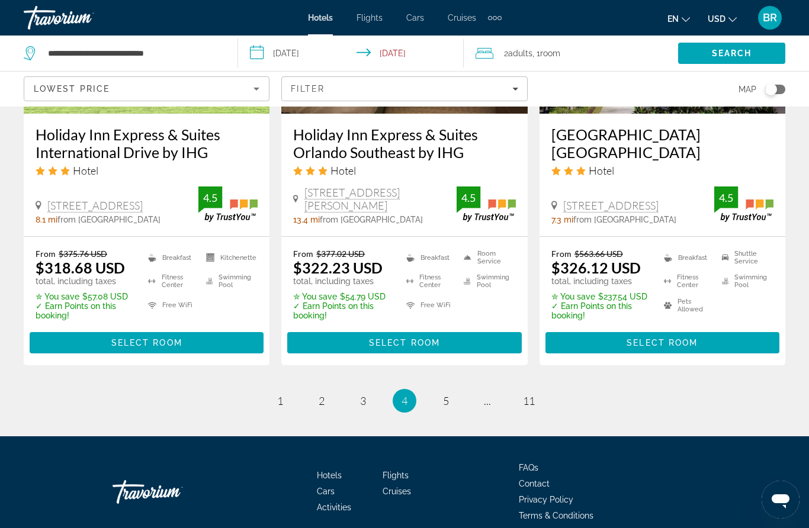
scroll to position [1640, 0]
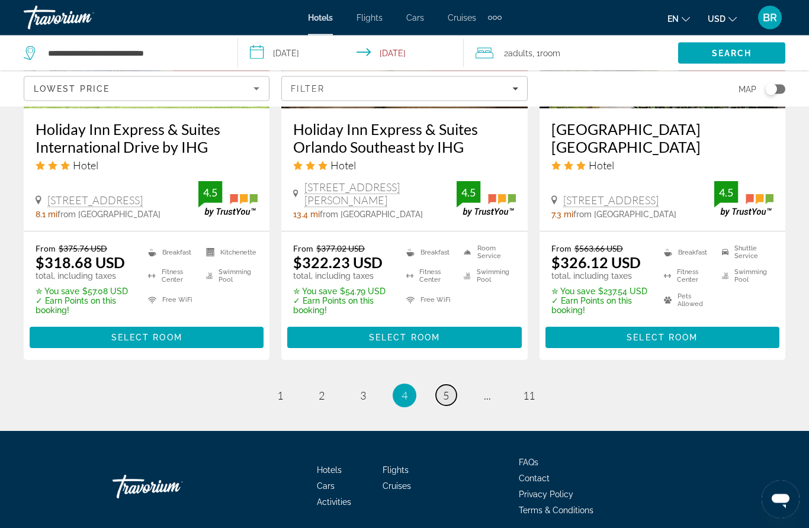
click at [454, 406] on link "page 5" at bounding box center [446, 396] width 21 height 21
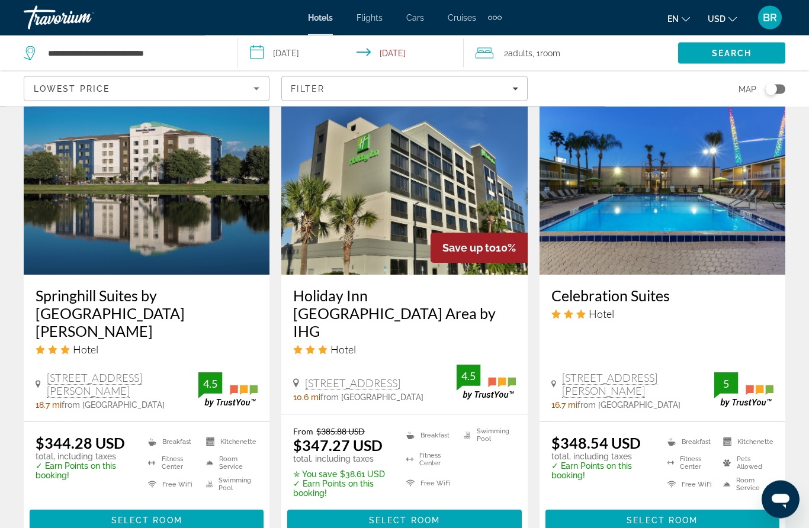
scroll to position [1485, 0]
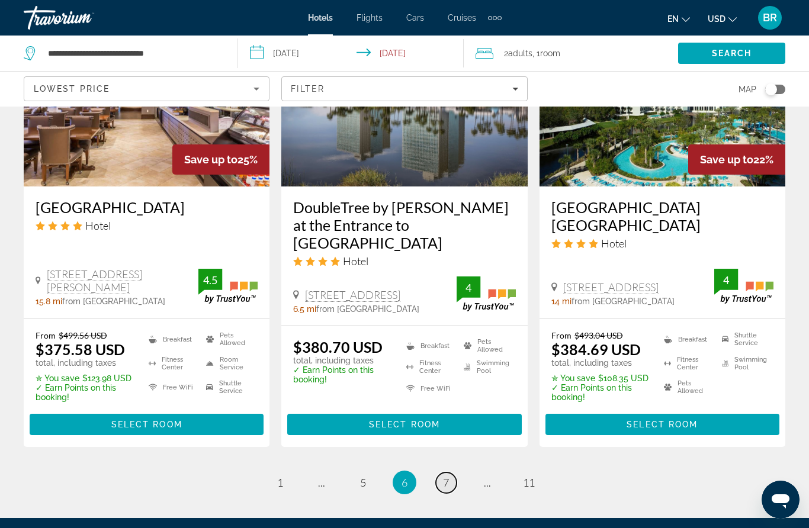
scroll to position [1586, 0]
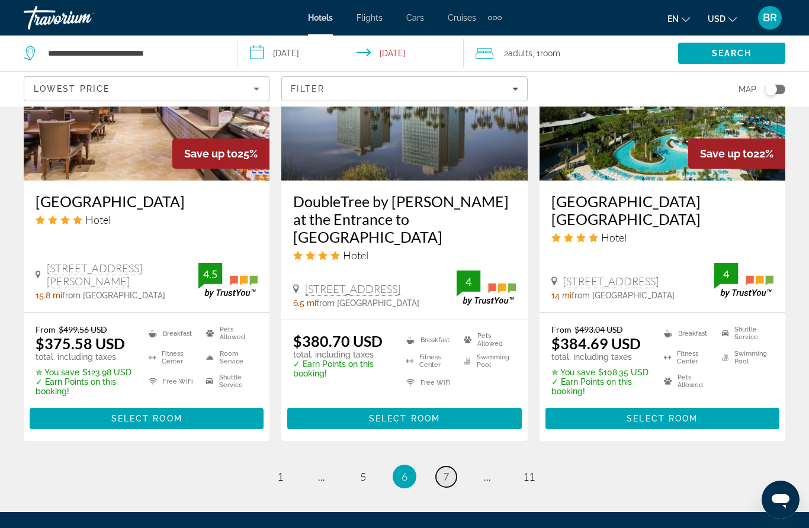
click at [447, 470] on span "7" at bounding box center [446, 476] width 6 height 13
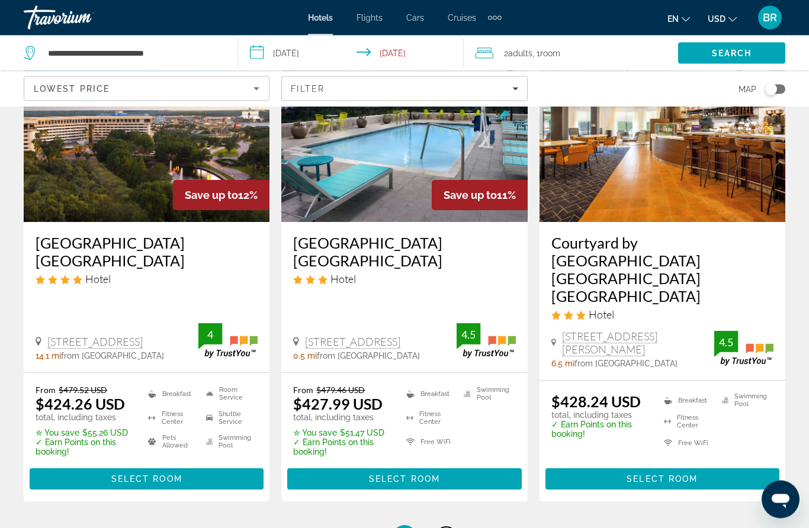
scroll to position [1536, 0]
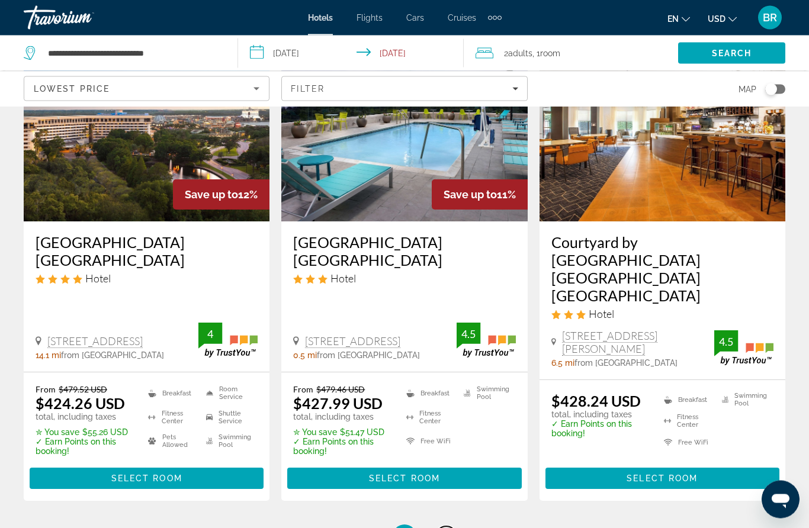
click at [444, 531] on span "8" at bounding box center [446, 537] width 6 height 13
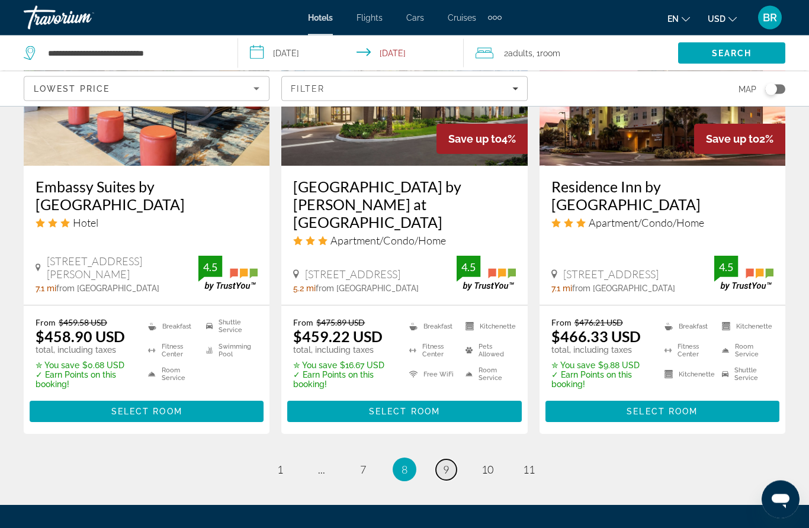
scroll to position [1578, 0]
click at [437, 460] on link "page 9" at bounding box center [446, 470] width 21 height 21
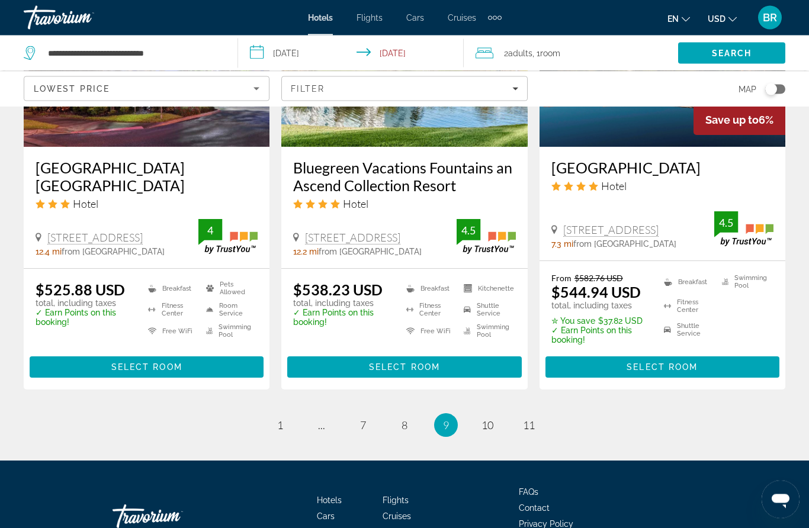
scroll to position [1598, 0]
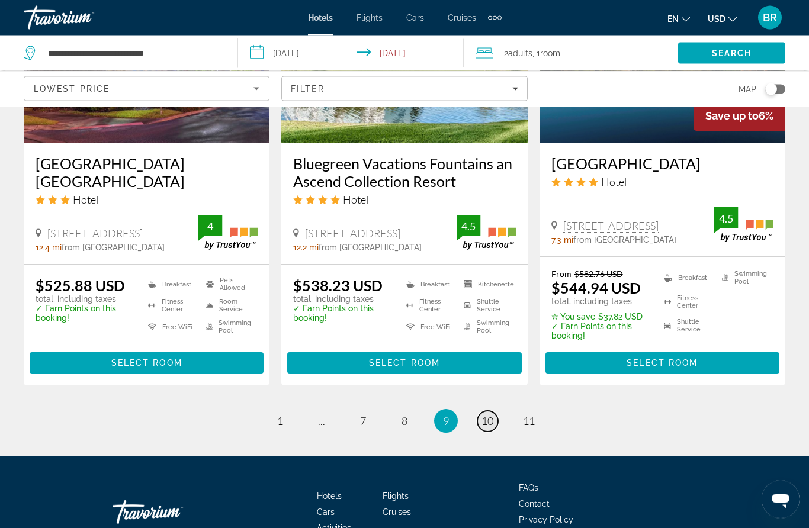
click at [491, 417] on span "10" at bounding box center [488, 421] width 12 height 13
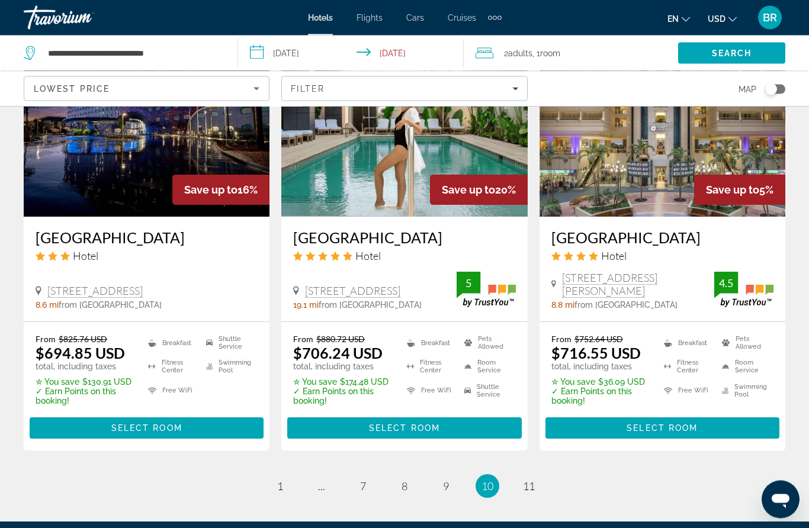
scroll to position [1532, 0]
click at [543, 475] on ul "10 / 11 page 1 page ... page 7 page 8 page 9 You're on page 10 page 11" at bounding box center [405, 487] width 762 height 24
click at [529, 480] on span "11" at bounding box center [529, 486] width 12 height 13
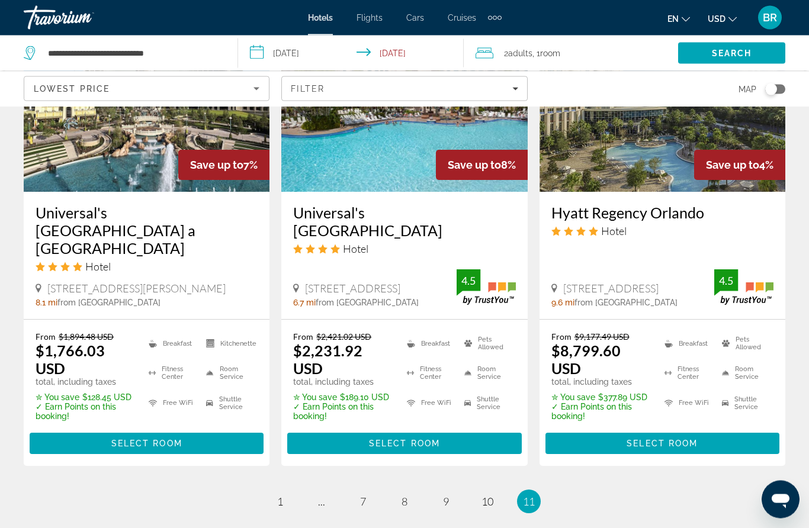
scroll to position [1092, 0]
click at [290, 491] on link "page 1" at bounding box center [280, 501] width 21 height 21
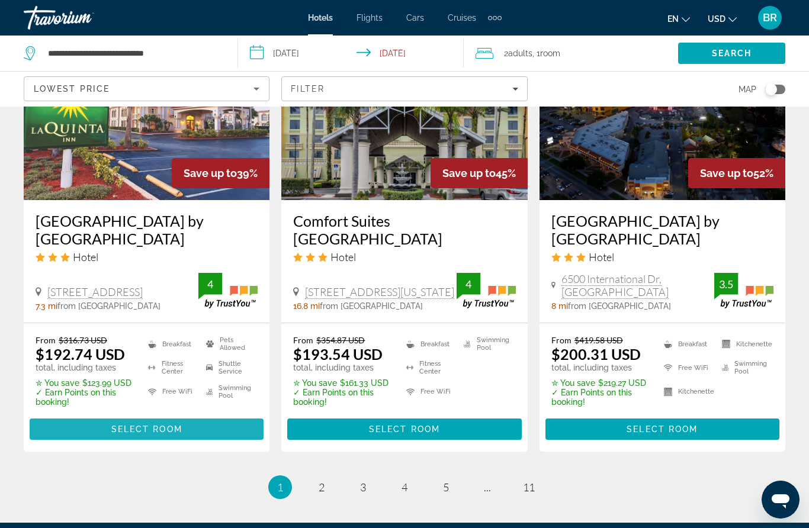
scroll to position [1572, 0]
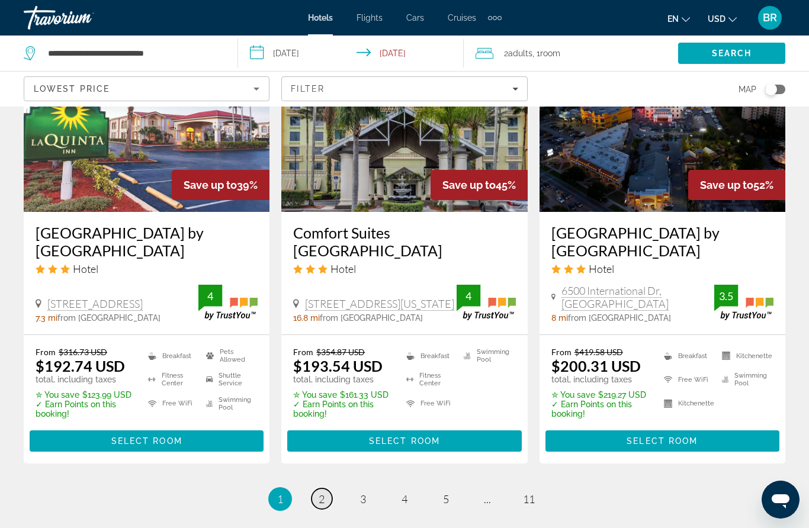
click at [316, 489] on link "page 2" at bounding box center [322, 499] width 21 height 21
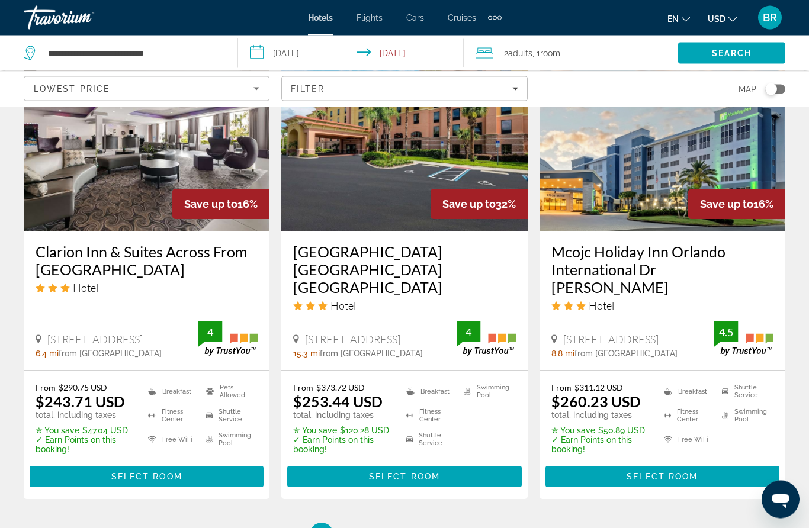
scroll to position [1523, 0]
click at [361, 528] on span "3" at bounding box center [363, 534] width 6 height 13
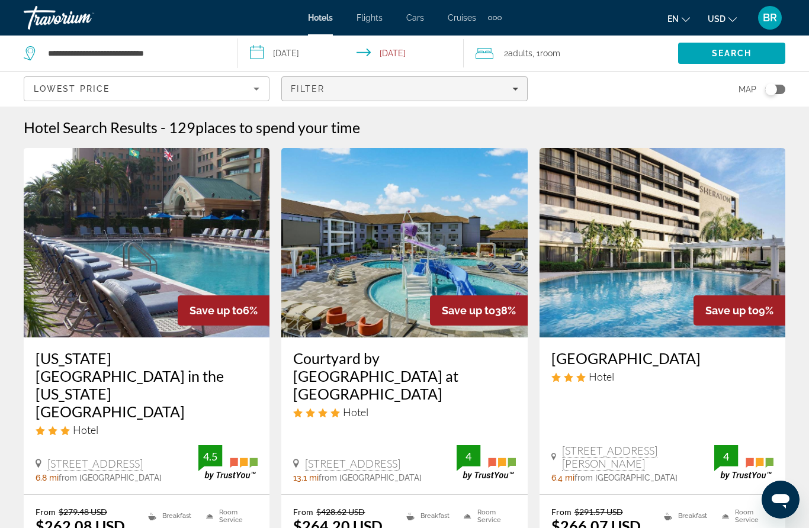
click at [302, 97] on span "Filters" at bounding box center [404, 89] width 245 height 28
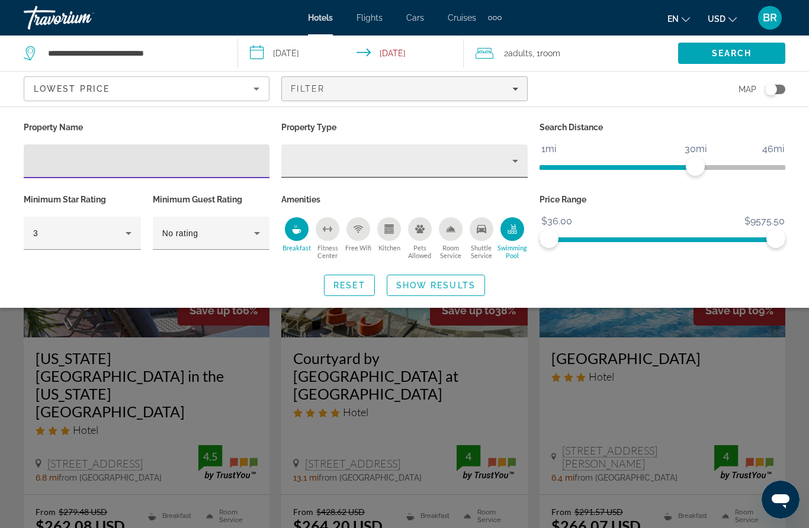
click at [313, 155] on div "Property type" at bounding box center [401, 161] width 221 height 14
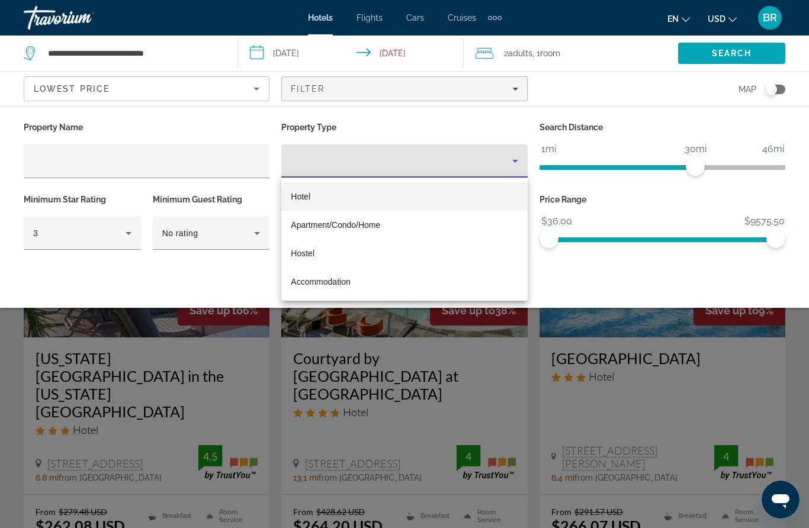
click at [46, 162] on div at bounding box center [404, 264] width 809 height 528
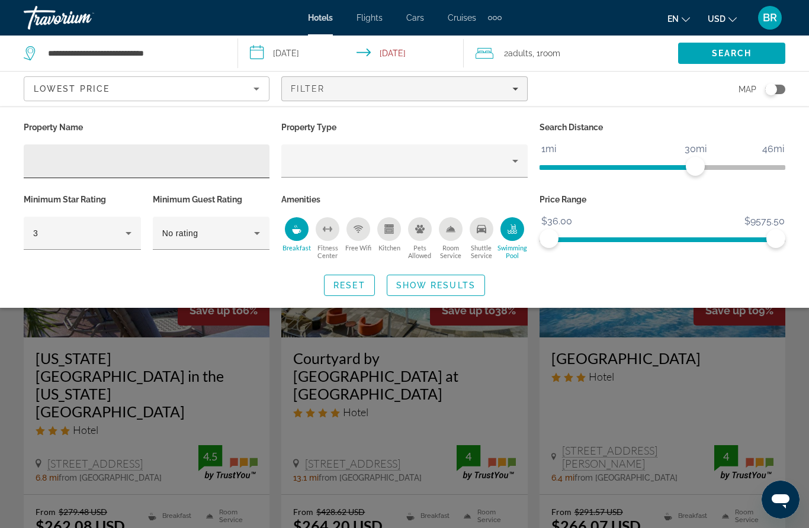
click at [84, 158] on input "Hotel Filters" at bounding box center [146, 162] width 227 height 14
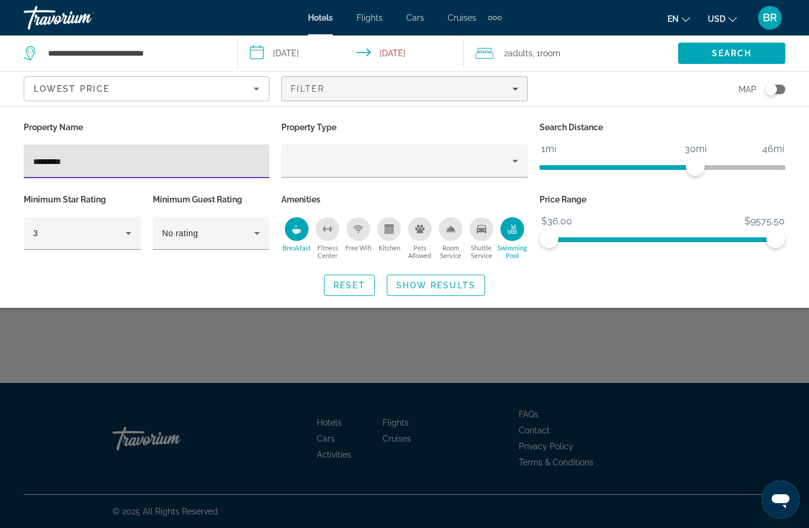
type input "*********"
click at [428, 290] on span "Show Results" at bounding box center [435, 285] width 79 height 9
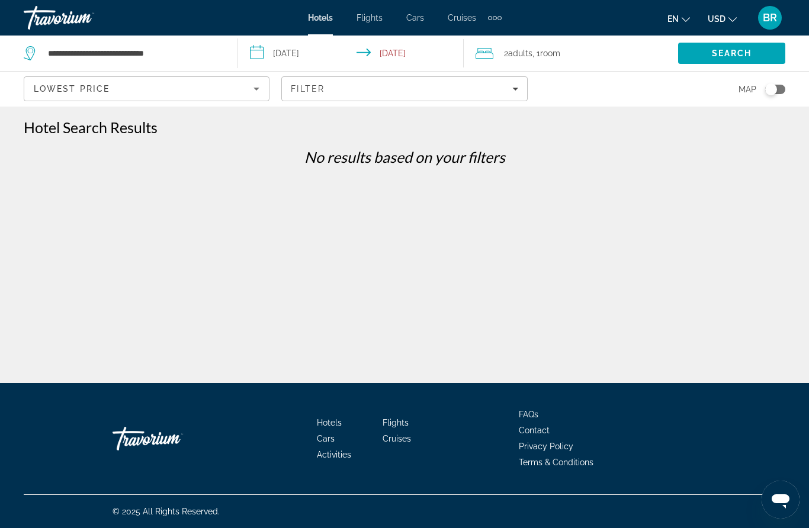
click at [74, 91] on span "Lowest Price" at bounding box center [72, 88] width 76 height 9
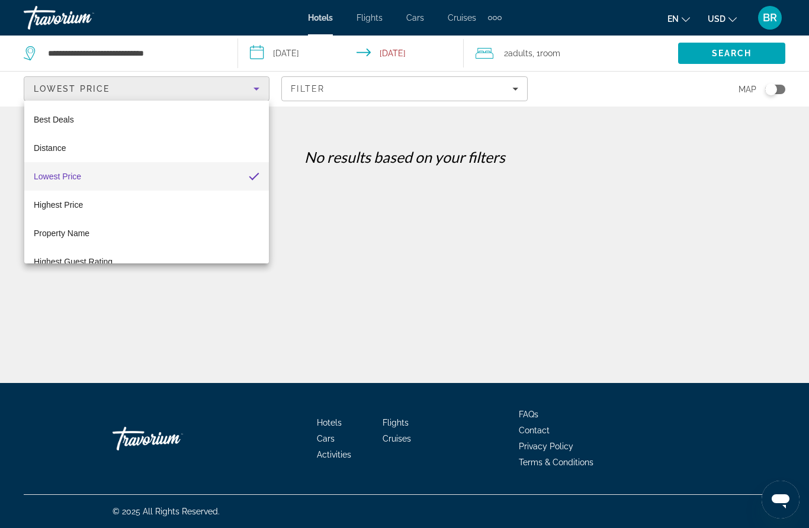
click at [71, 86] on div at bounding box center [404, 264] width 809 height 528
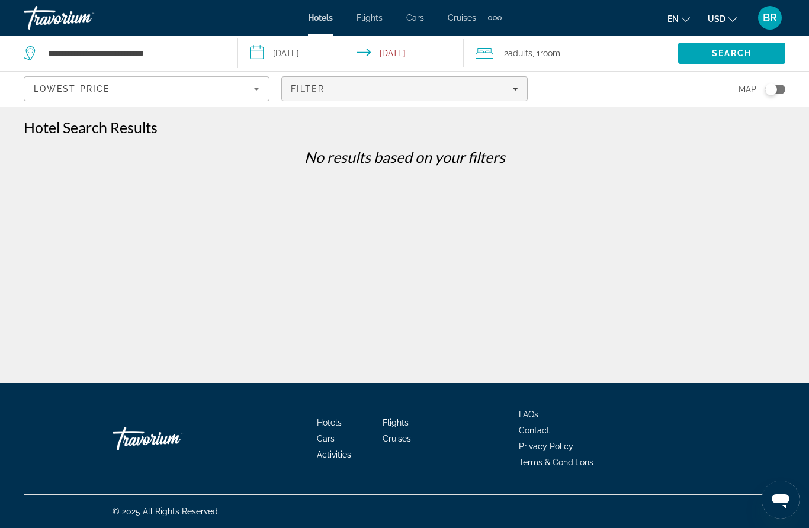
click at [311, 91] on span "Filter" at bounding box center [308, 88] width 34 height 9
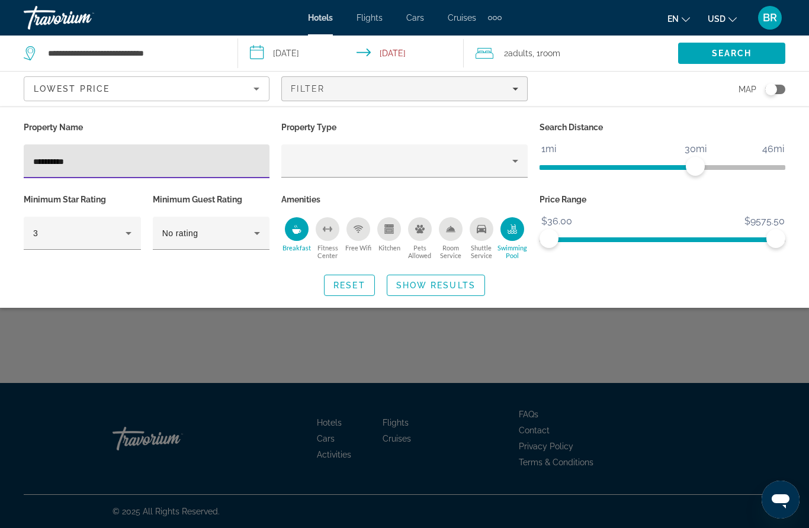
click at [36, 163] on input "*********" at bounding box center [146, 162] width 227 height 14
click at [33, 161] on input "*********" at bounding box center [146, 162] width 227 height 14
type input "**********"
click at [406, 283] on span "Show Results" at bounding box center [435, 285] width 79 height 9
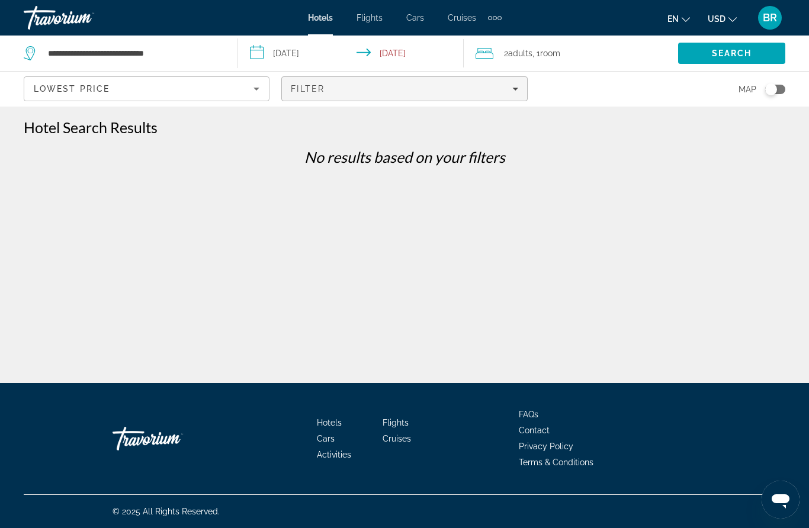
click at [303, 85] on span "Filter" at bounding box center [308, 88] width 34 height 9
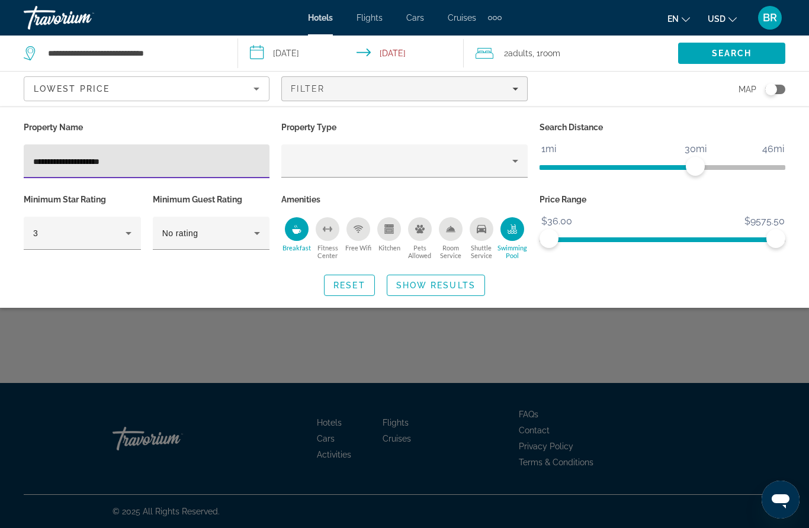
click at [515, 225] on icon "Swimming Pool" at bounding box center [513, 228] width 5 height 6
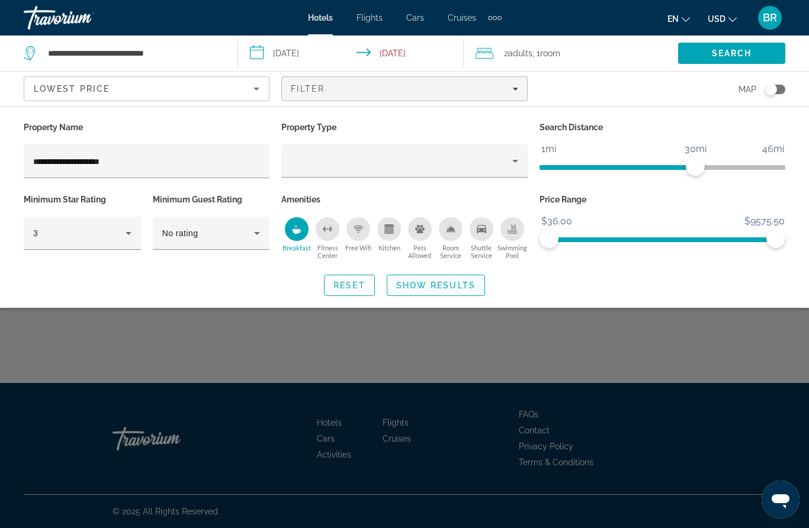
click at [423, 288] on span "Show Results" at bounding box center [435, 285] width 79 height 9
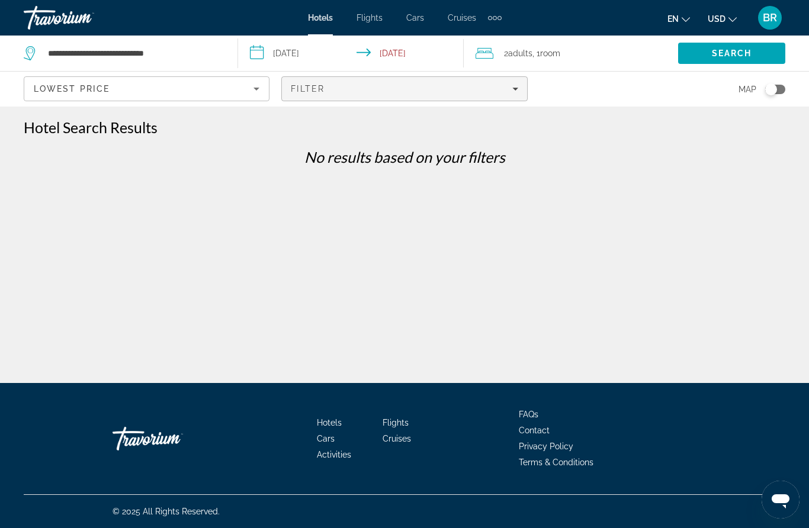
click at [331, 97] on span "Filters" at bounding box center [404, 89] width 245 height 28
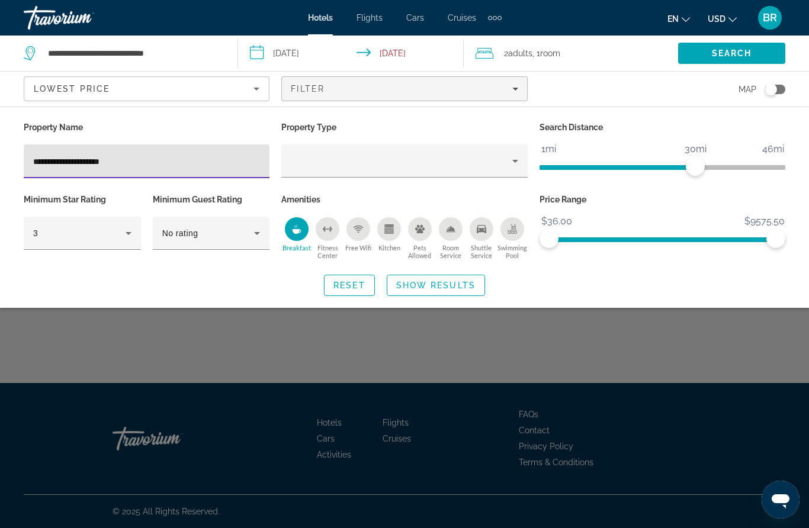
click at [291, 235] on div "Breakfast" at bounding box center [297, 229] width 24 height 24
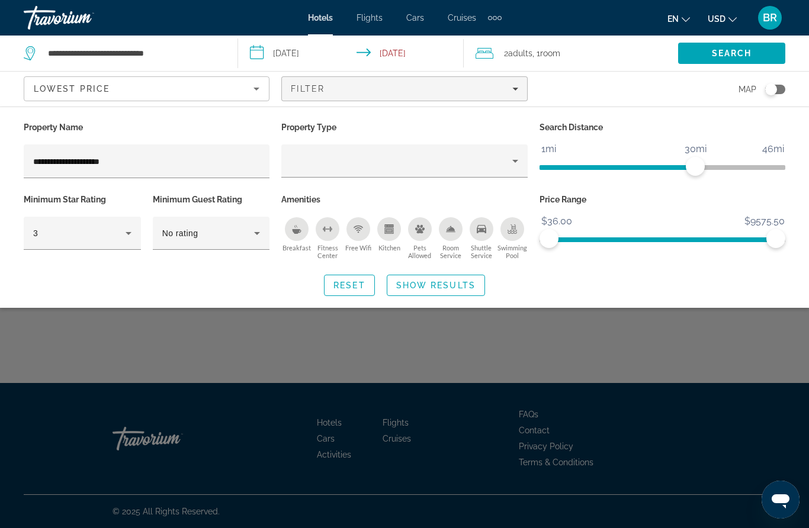
click at [516, 230] on icon "Swimming Pool" at bounding box center [512, 231] width 9 height 2
click at [405, 287] on span "Show Results" at bounding box center [435, 285] width 79 height 9
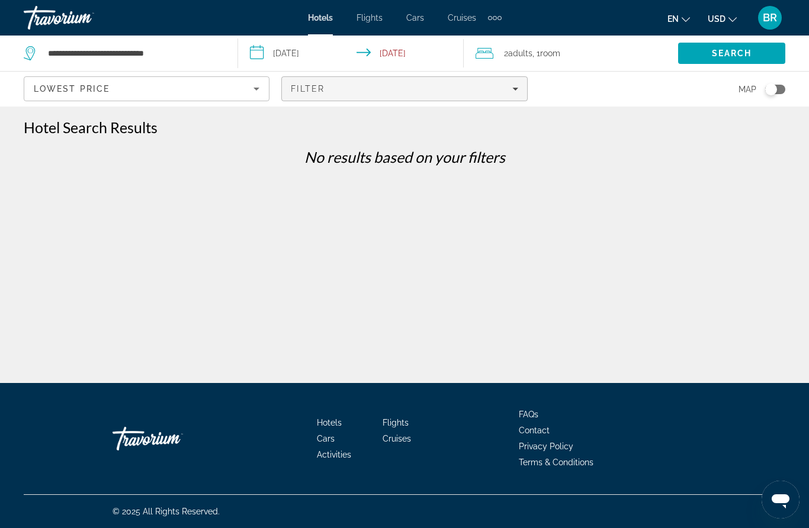
click at [327, 77] on span "Filters" at bounding box center [404, 89] width 245 height 28
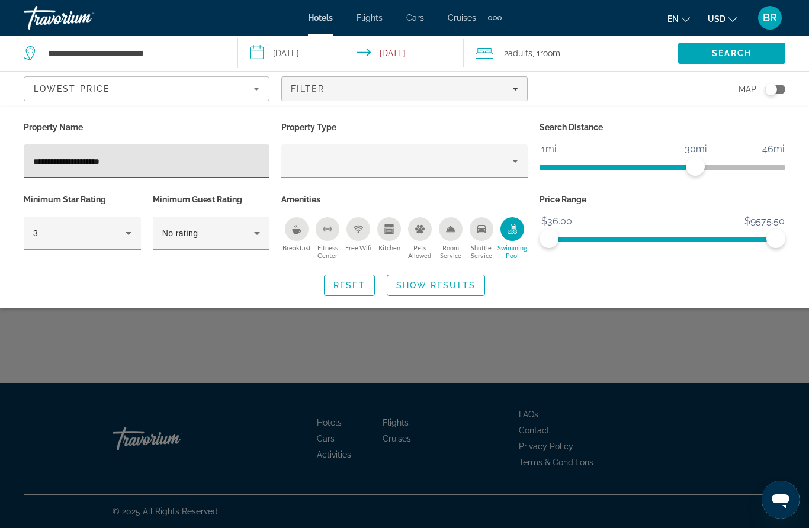
click at [509, 231] on icon "Swimming Pool" at bounding box center [512, 229] width 9 height 9
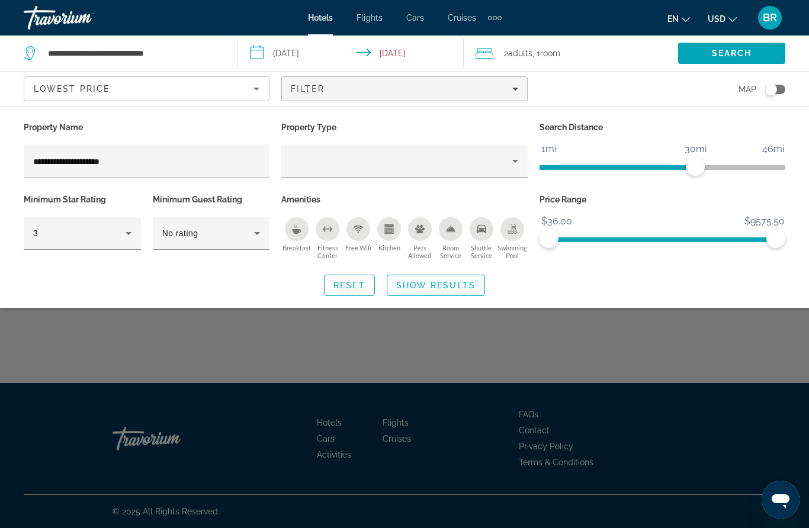
click at [403, 281] on span "Show Results" at bounding box center [435, 285] width 79 height 9
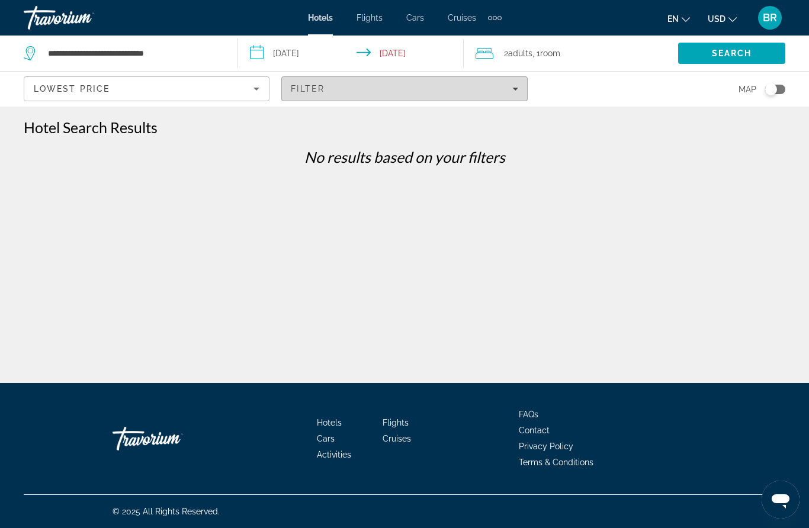
click at [330, 94] on span "Filters" at bounding box center [404, 89] width 245 height 28
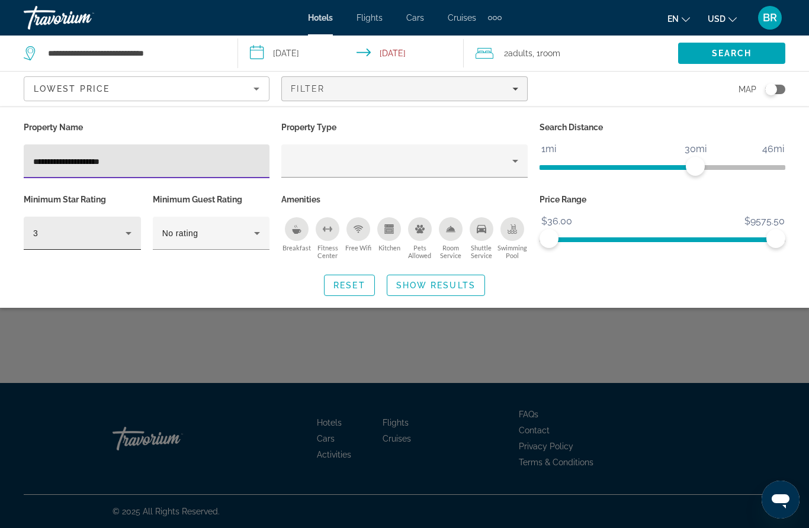
click at [131, 233] on icon "Hotel Filters" at bounding box center [128, 233] width 14 height 14
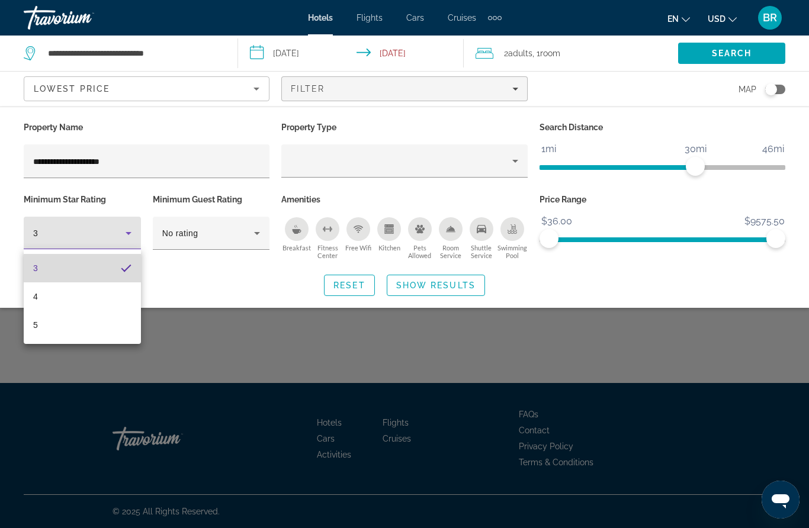
click at [115, 269] on mat-option "3" at bounding box center [82, 268] width 117 height 28
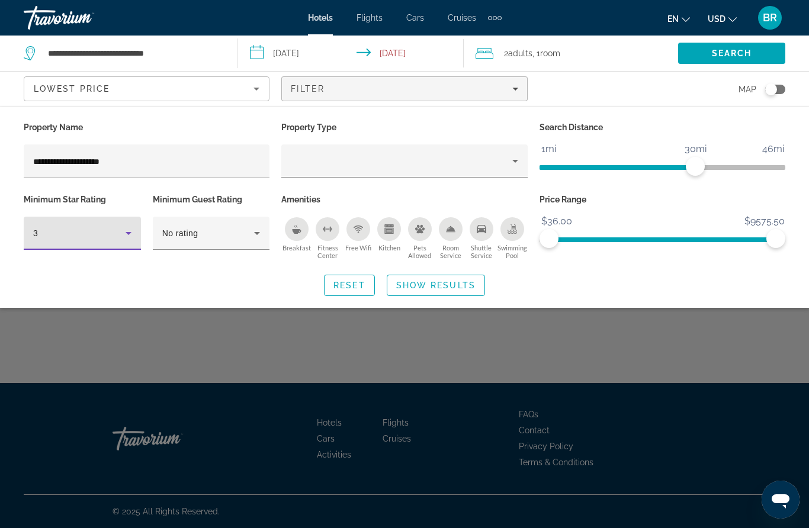
click at [69, 238] on div "3" at bounding box center [79, 233] width 92 height 14
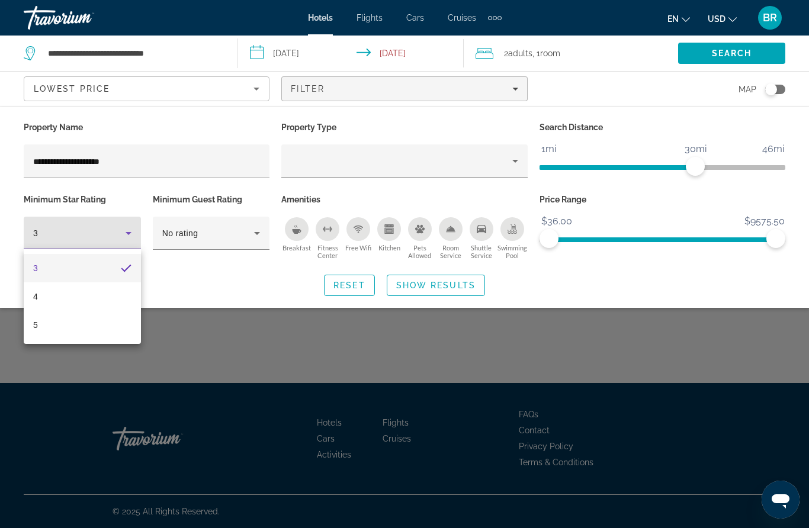
click at [223, 236] on div at bounding box center [404, 264] width 809 height 528
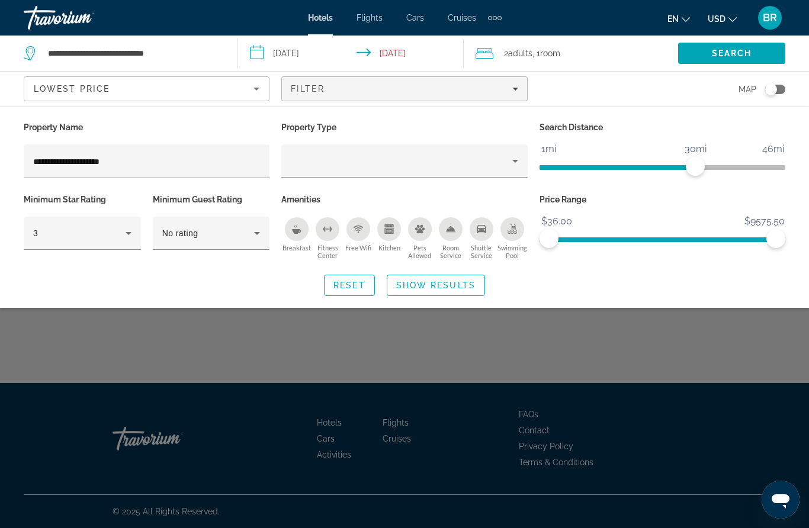
click at [244, 92] on div "Lowest Price" at bounding box center [144, 89] width 220 height 14
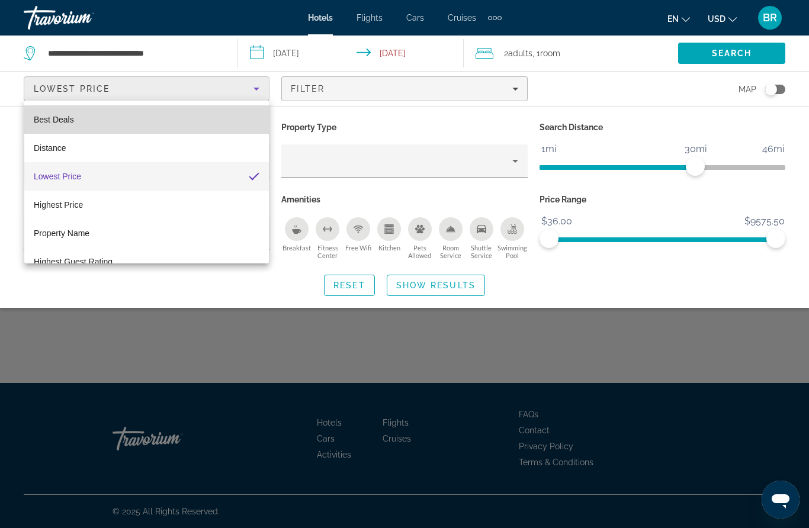
click at [50, 113] on span "Best Deals" at bounding box center [54, 120] width 40 height 14
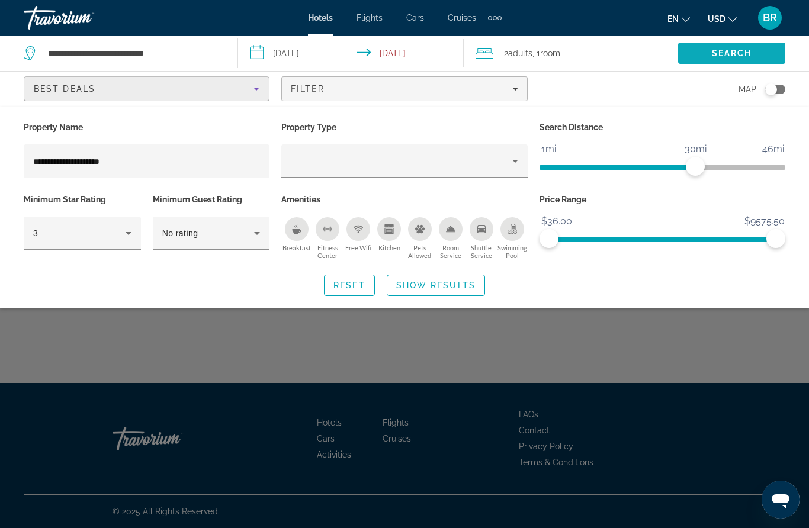
click at [719, 56] on span "Search" at bounding box center [732, 53] width 40 height 9
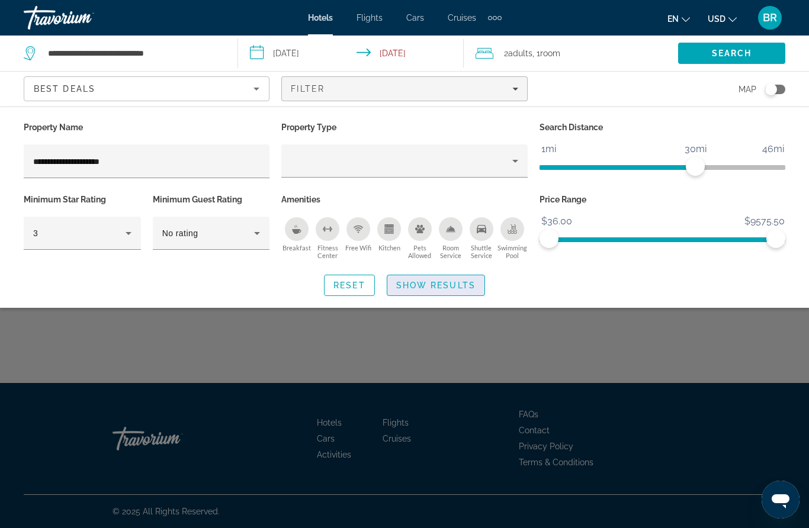
click at [411, 284] on span "Show Results" at bounding box center [435, 285] width 79 height 9
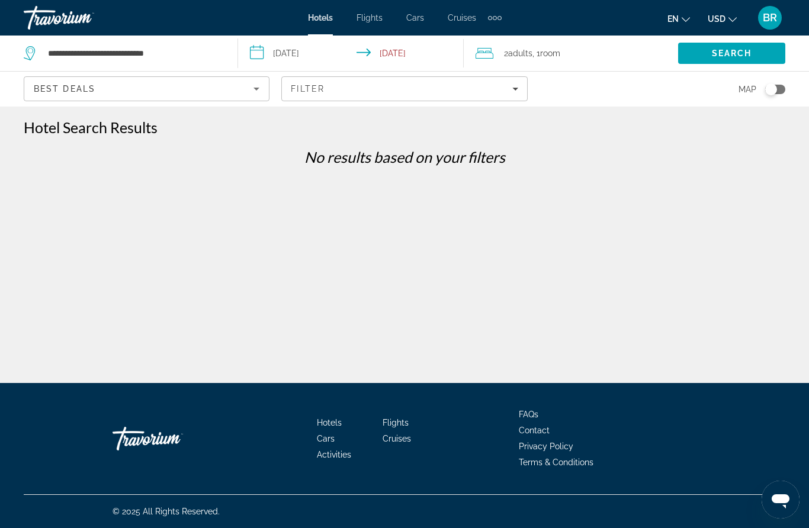
click at [251, 93] on icon "Sort by" at bounding box center [256, 89] width 14 height 14
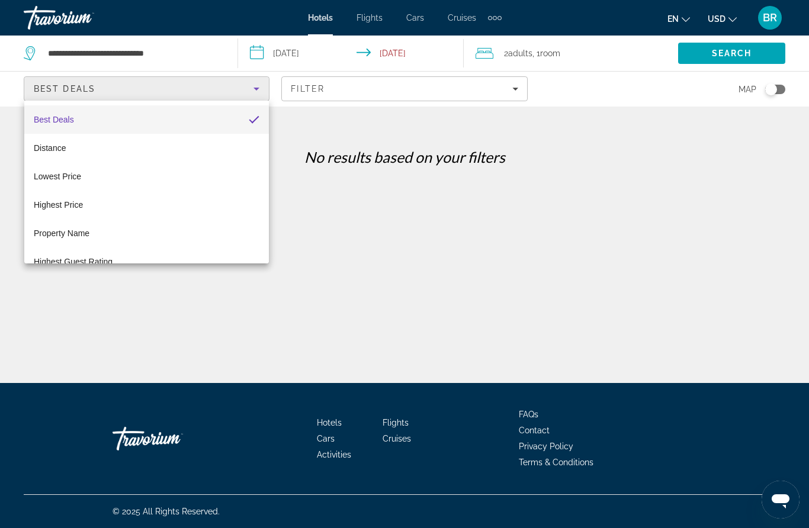
click at [358, 95] on div at bounding box center [404, 264] width 809 height 528
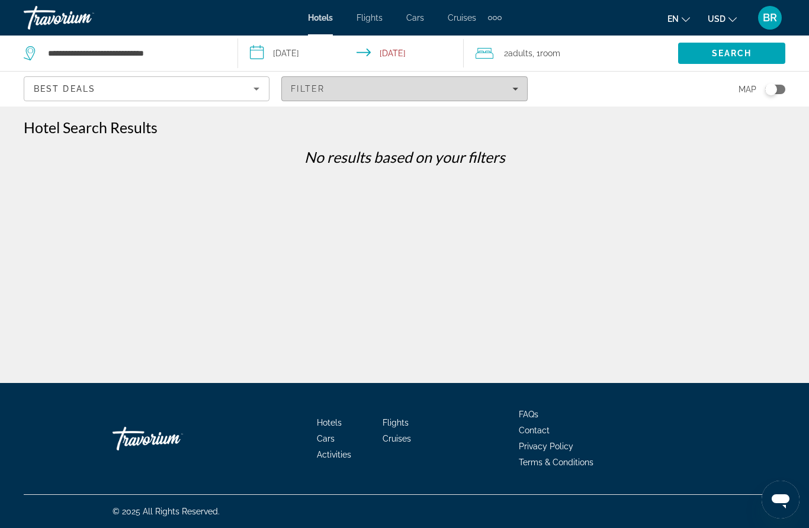
click at [326, 90] on div "Filter" at bounding box center [404, 88] width 227 height 9
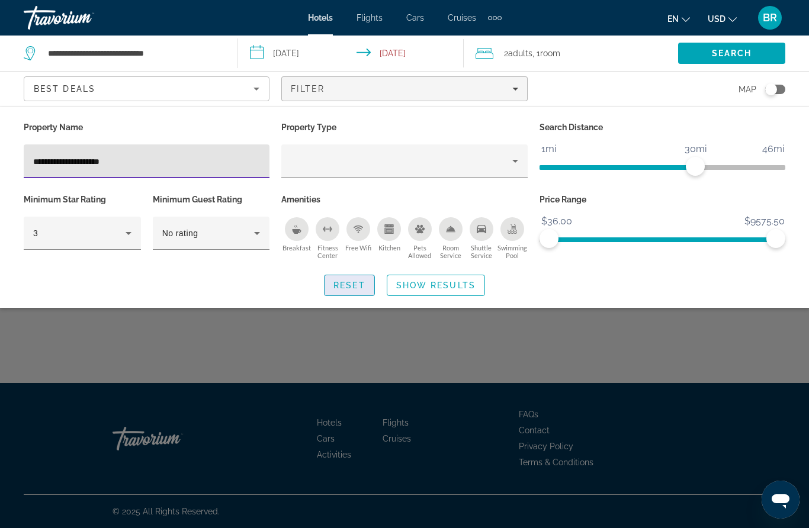
click at [348, 283] on span "Reset" at bounding box center [350, 285] width 32 height 9
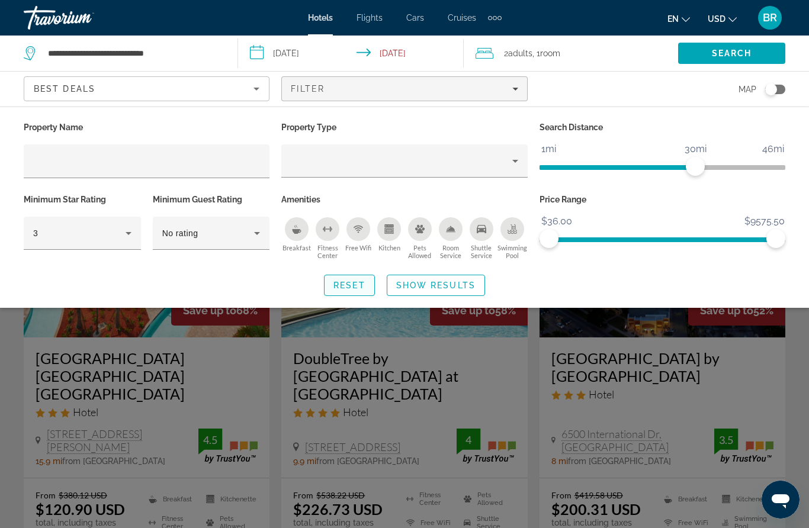
click at [353, 289] on span "Reset" at bounding box center [350, 285] width 32 height 9
click at [714, 50] on span "Search" at bounding box center [732, 53] width 40 height 9
click at [717, 59] on span "Search" at bounding box center [731, 53] width 107 height 28
click at [184, 52] on input "**********" at bounding box center [133, 53] width 173 height 18
click at [429, 59] on input "**********" at bounding box center [353, 55] width 231 height 39
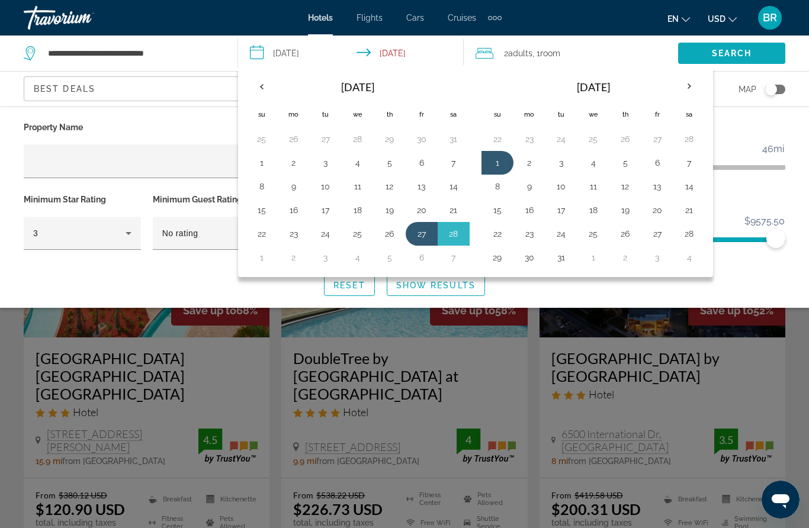
click at [724, 50] on span "Search" at bounding box center [732, 53] width 40 height 9
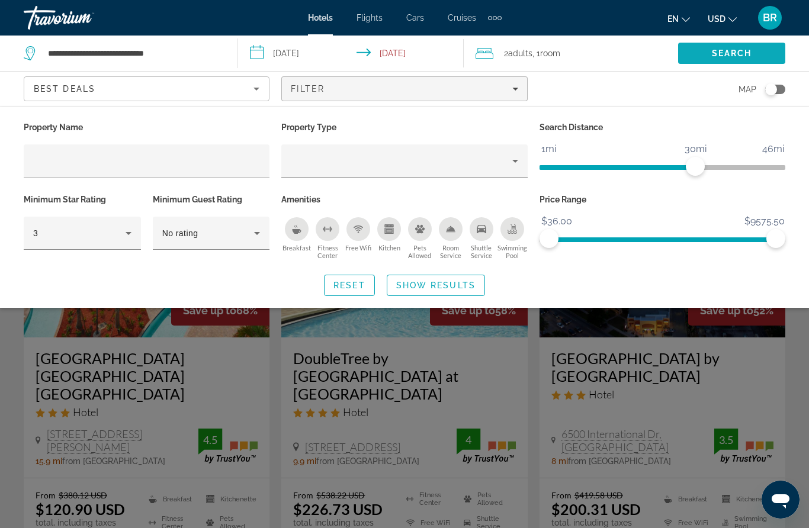
click at [731, 62] on span "Search" at bounding box center [731, 53] width 107 height 28
click at [724, 55] on span "Search" at bounding box center [732, 53] width 40 height 9
click at [729, 60] on span "Search" at bounding box center [731, 53] width 107 height 28
click at [728, 55] on span "Search" at bounding box center [732, 53] width 40 height 9
click at [728, 60] on span "Search" at bounding box center [731, 53] width 107 height 28
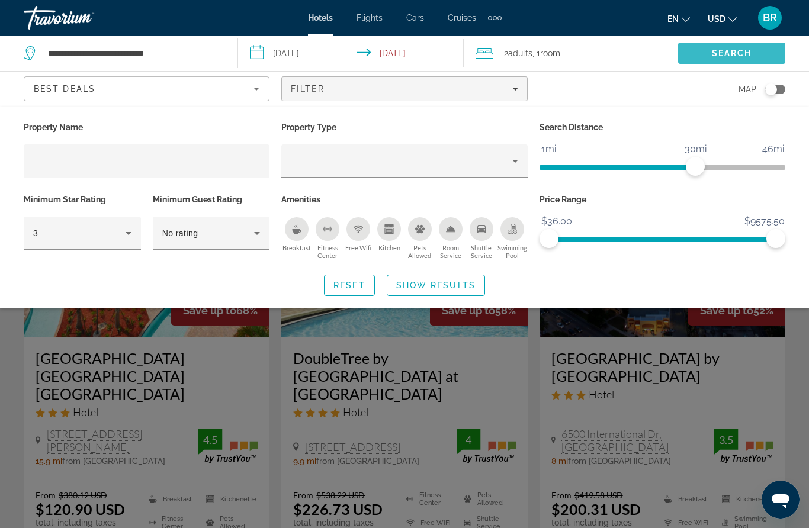
click at [729, 58] on span "Search" at bounding box center [732, 53] width 40 height 9
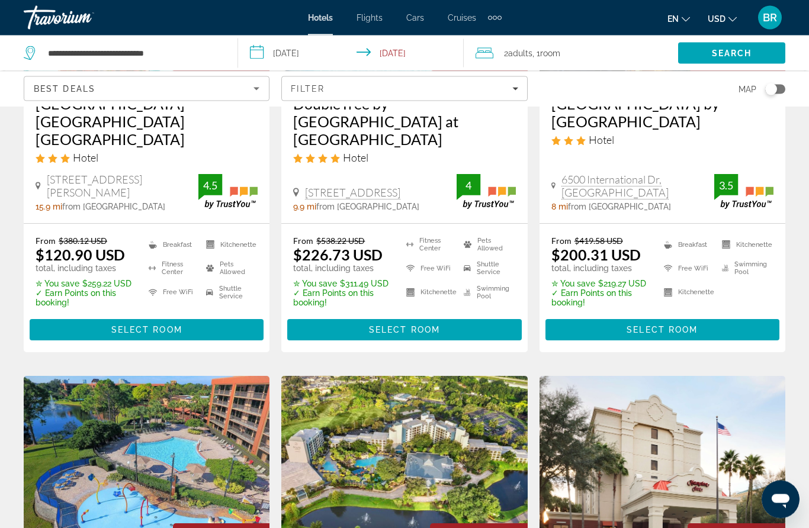
scroll to position [255, 0]
click at [347, 316] on span "Main content" at bounding box center [404, 330] width 234 height 28
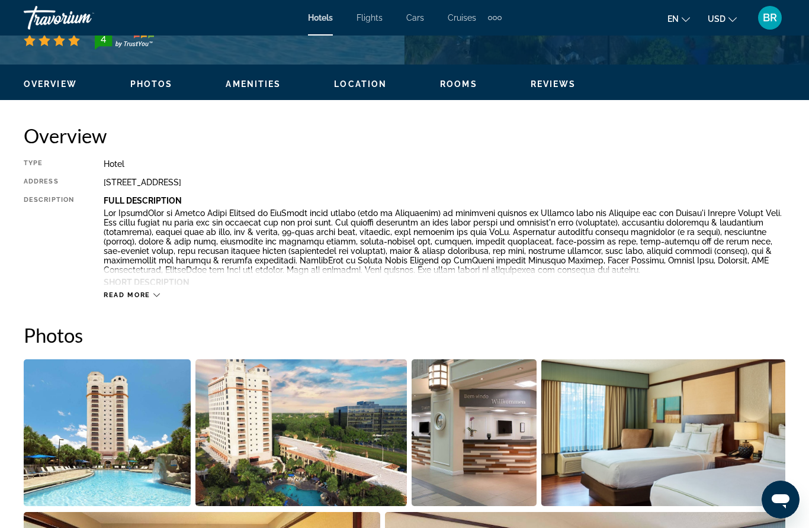
scroll to position [565, 0]
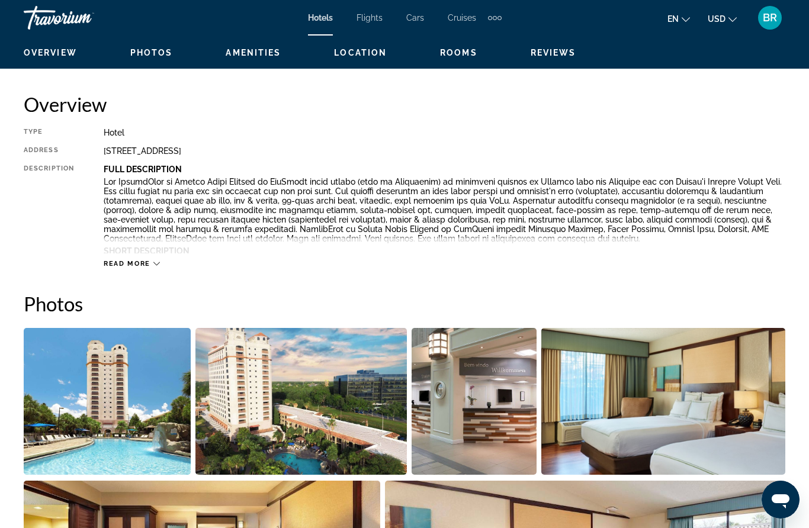
click at [136, 265] on span "Read more" at bounding box center [127, 264] width 47 height 8
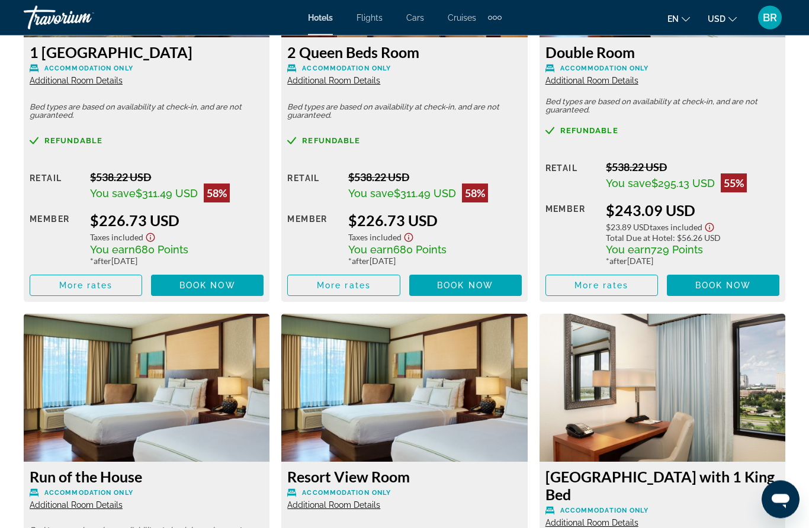
scroll to position [2341, 0]
click at [411, 232] on icon "Show Taxes and Fees disclaimer" at bounding box center [409, 237] width 14 height 11
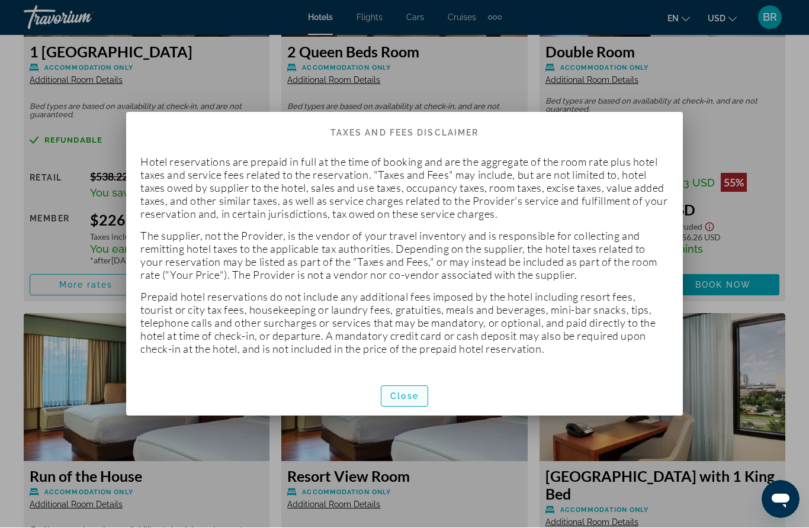
click at [408, 404] on span "button" at bounding box center [405, 397] width 46 height 28
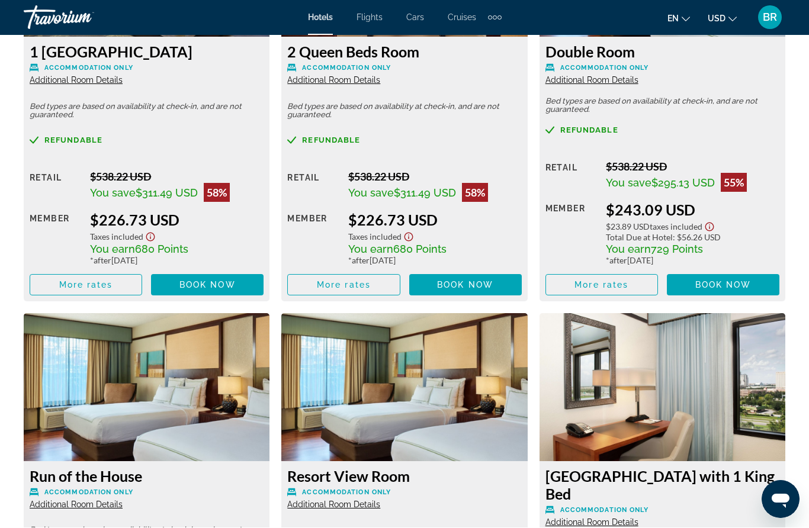
scroll to position [2341, 0]
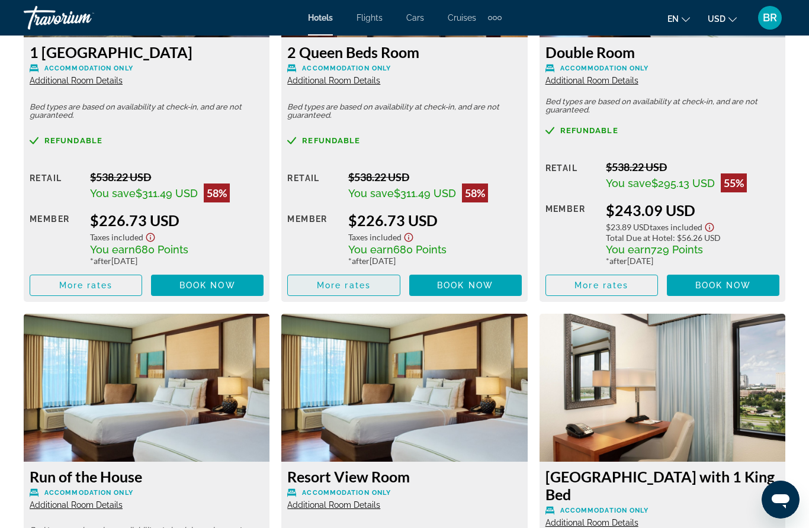
click at [335, 281] on span "More rates" at bounding box center [344, 285] width 54 height 9
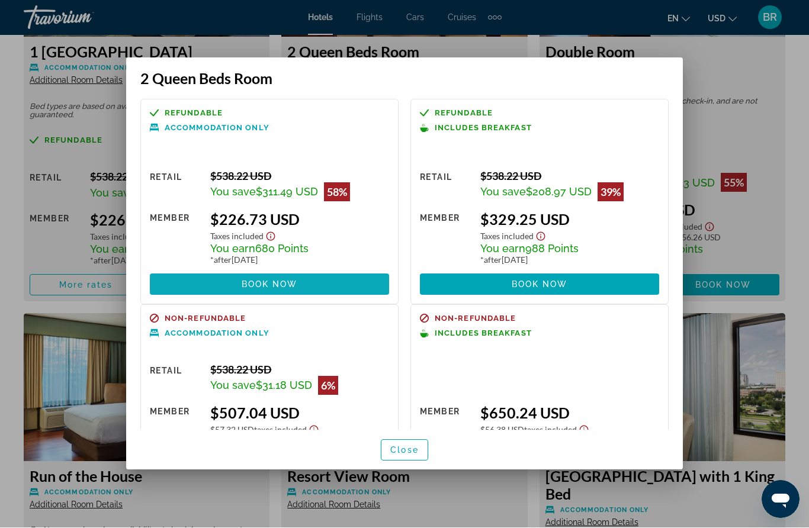
click at [220, 271] on span at bounding box center [269, 285] width 239 height 28
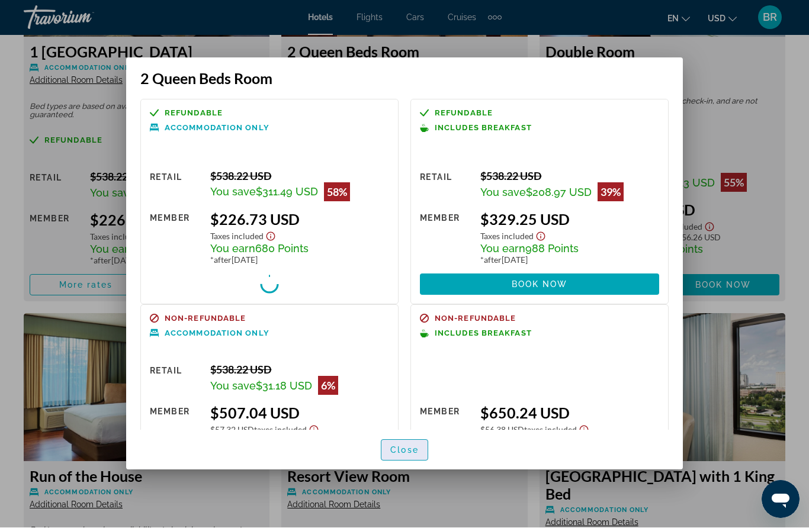
click at [401, 465] on span "button" at bounding box center [405, 451] width 46 height 28
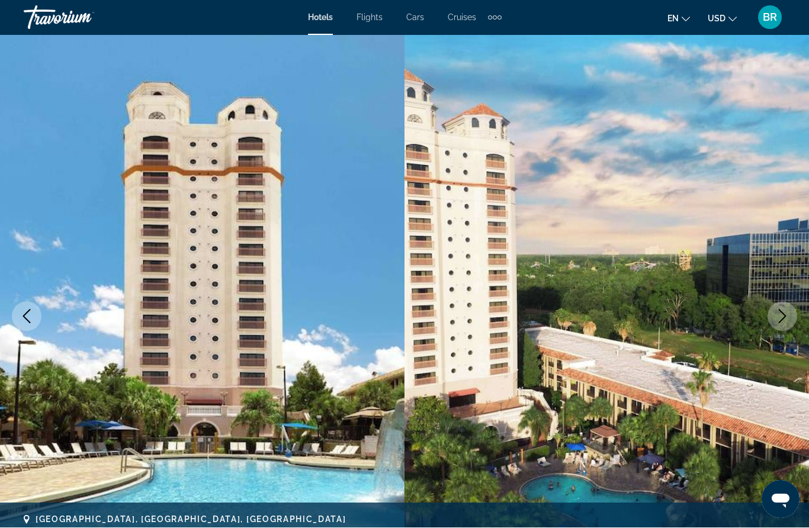
scroll to position [2341, 0]
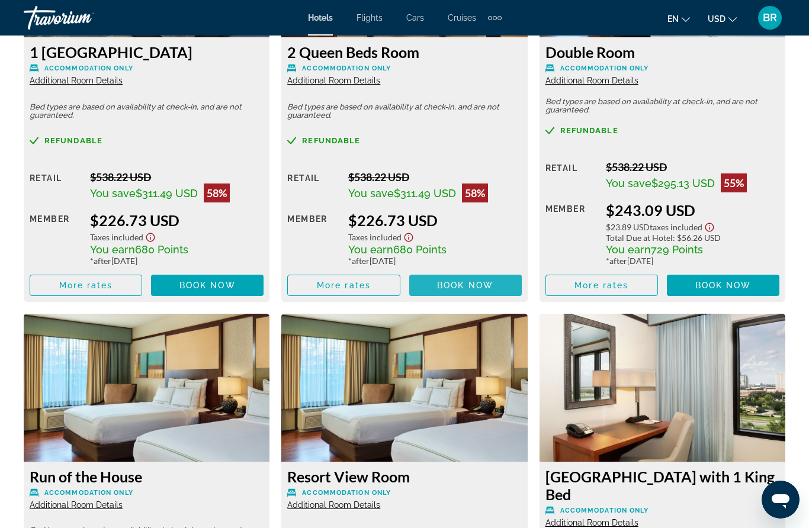
click at [447, 281] on span "Book now" at bounding box center [465, 285] width 56 height 9
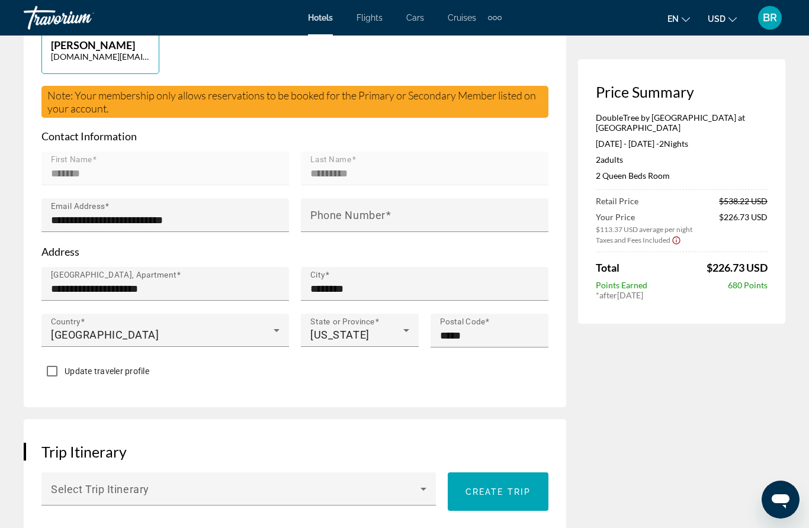
scroll to position [345, 0]
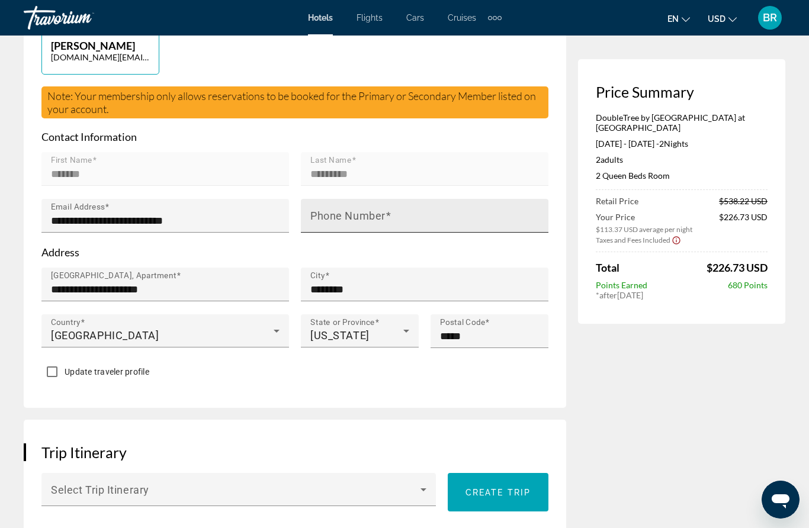
click at [328, 217] on mat-label "Phone Number" at bounding box center [347, 216] width 75 height 12
click at [328, 217] on input "Phone Number" at bounding box center [428, 221] width 236 height 14
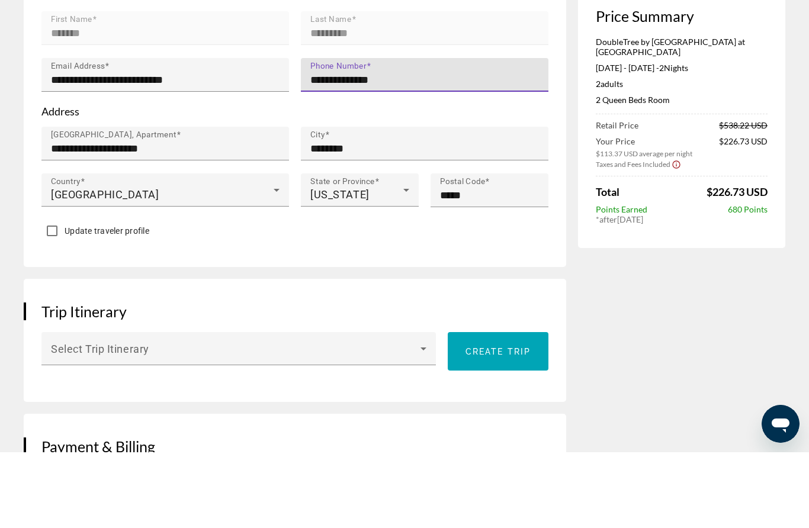
scroll to position [419, 0]
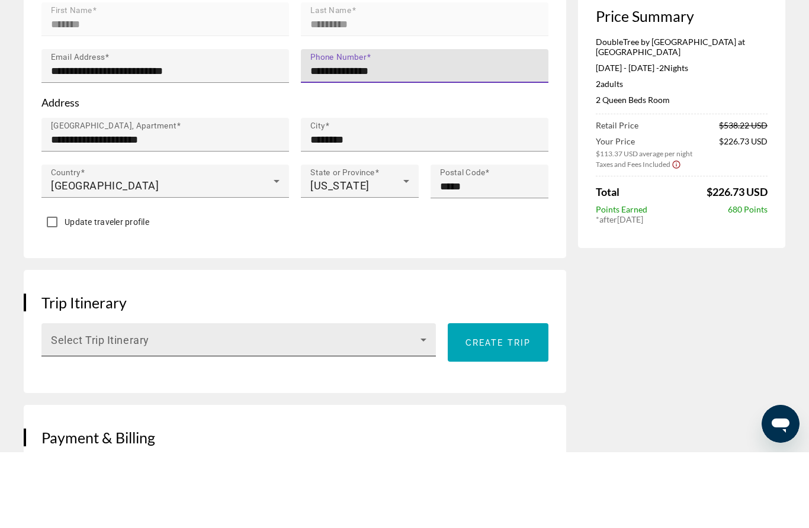
type input "**********"
click at [65, 414] on span "Main content" at bounding box center [236, 421] width 370 height 14
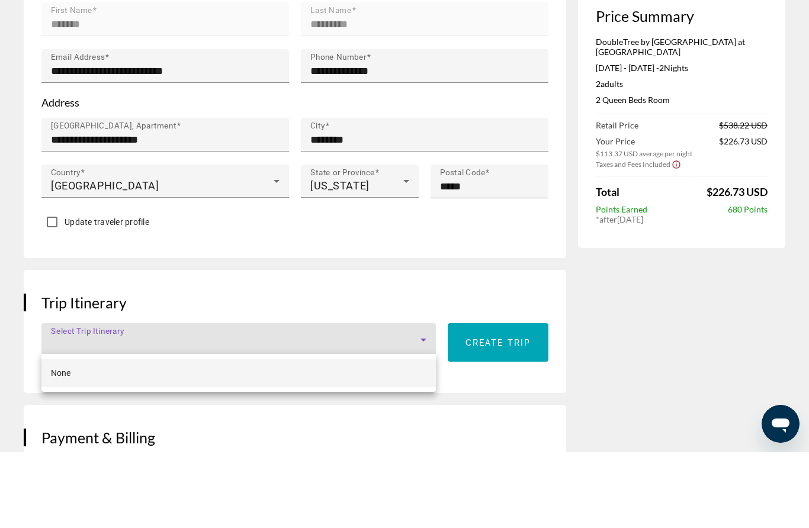
scroll to position [495, 0]
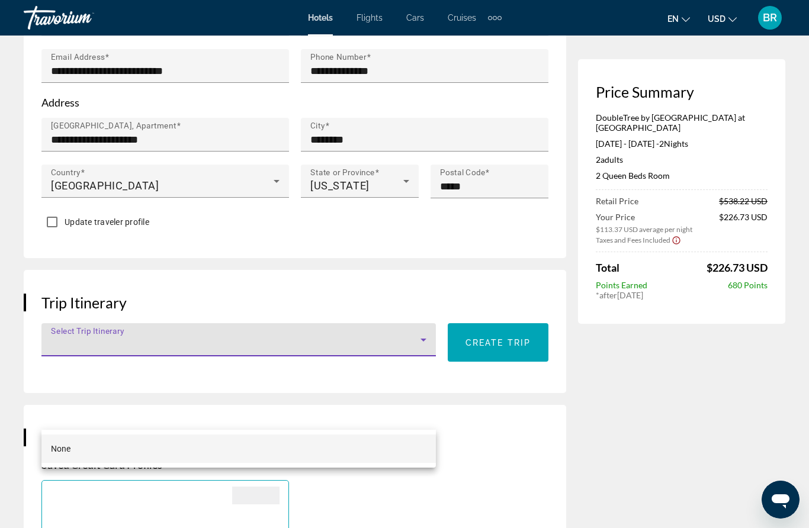
click at [59, 332] on div at bounding box center [404, 264] width 809 height 528
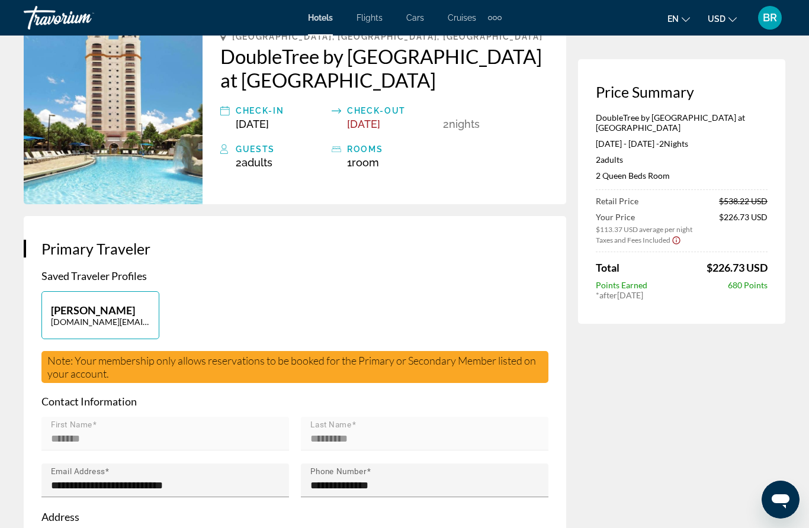
scroll to position [0, 0]
